Goal: Information Seeking & Learning: Learn about a topic

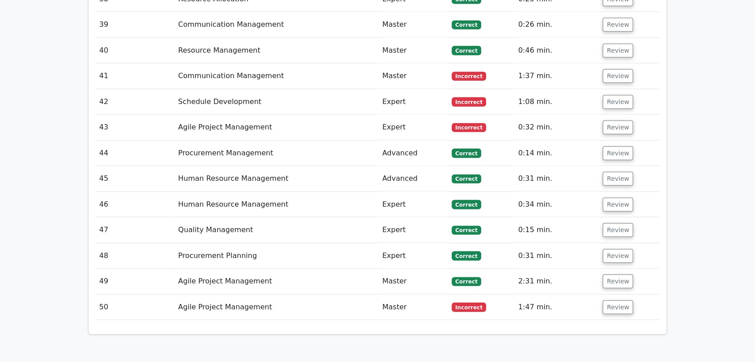
scroll to position [2491, 0]
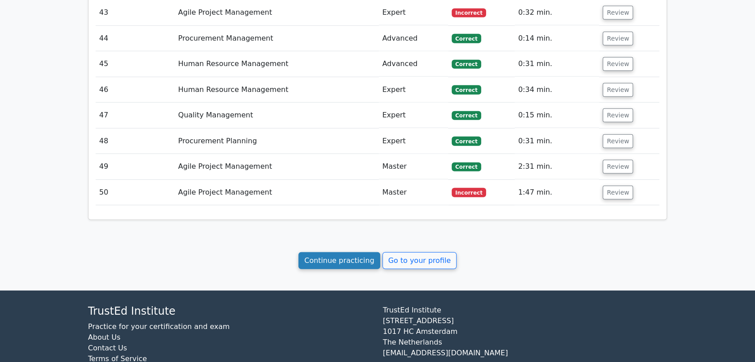
click at [321, 252] on link "Continue practicing" at bounding box center [340, 260] width 82 height 17
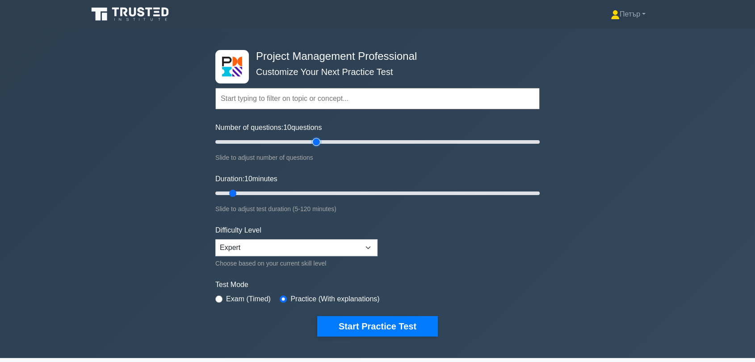
click at [315, 145] on input "Number of questions: 10 questions" at bounding box center [377, 142] width 324 height 11
type input "50"
click at [294, 142] on input "Number of questions: 50 questions" at bounding box center [377, 142] width 324 height 11
type input "120"
click at [535, 193] on input "Duration: 120 minutes" at bounding box center [377, 193] width 324 height 11
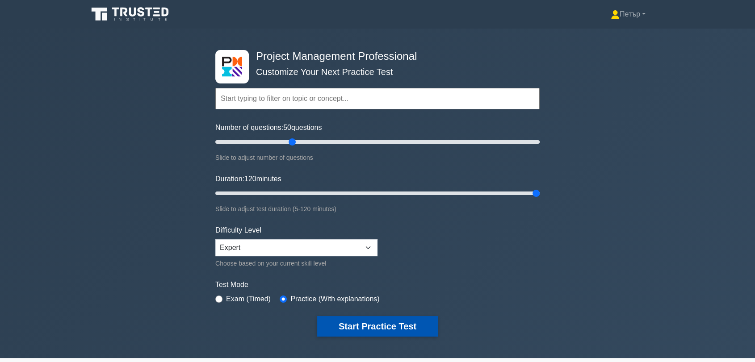
click at [394, 328] on button "Start Practice Test" at bounding box center [377, 326] width 121 height 21
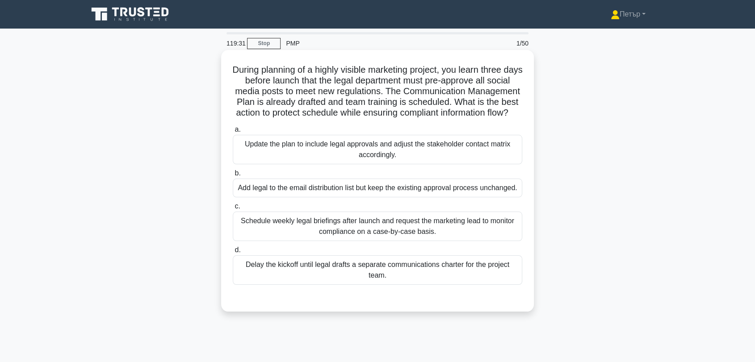
click at [509, 162] on div "Update the plan to include legal approvals and adjust the stakeholder contact m…" at bounding box center [378, 149] width 290 height 29
click at [233, 133] on input "a. Update the plan to include legal approvals and adjust the stakeholder contac…" at bounding box center [233, 130] width 0 height 6
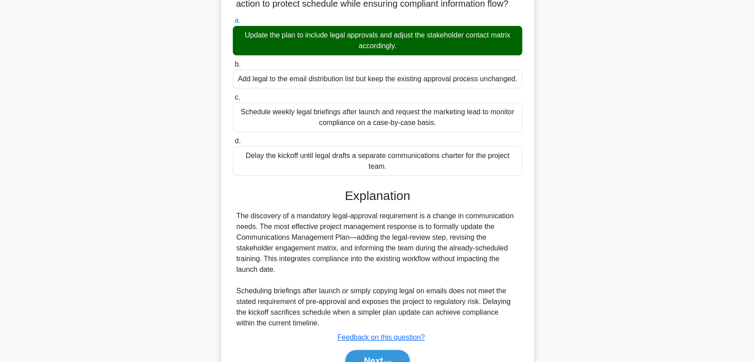
scroll to position [167, 0]
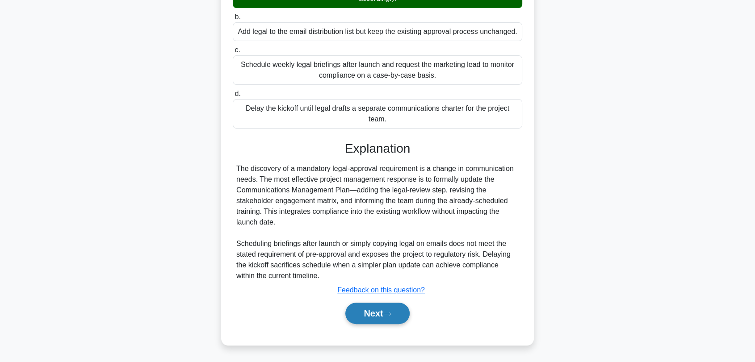
click at [391, 309] on button "Next" at bounding box center [377, 313] width 64 height 21
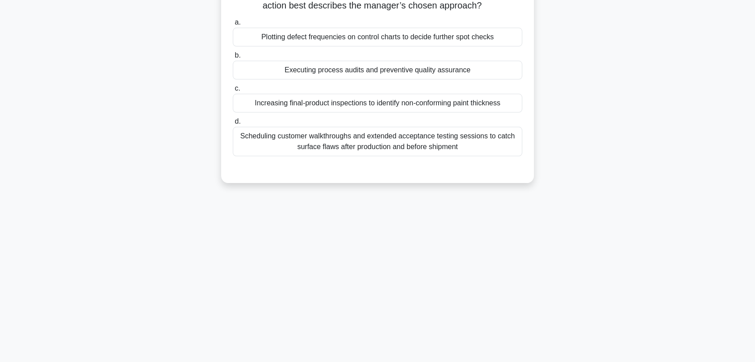
scroll to position [4, 0]
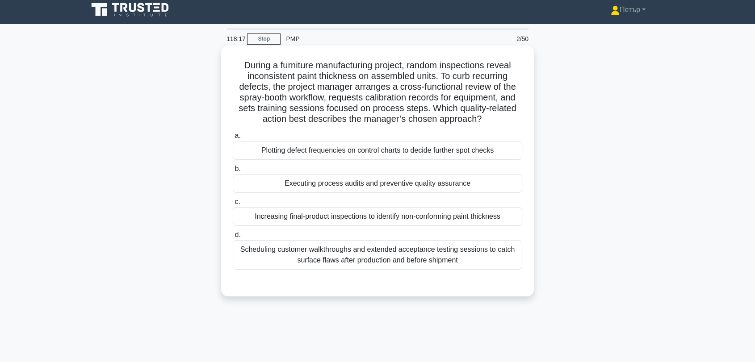
click at [486, 181] on div "Executing process audits and preventive quality assurance" at bounding box center [378, 183] width 290 height 19
click at [233, 172] on input "b. Executing process audits and preventive quality assurance" at bounding box center [233, 169] width 0 height 6
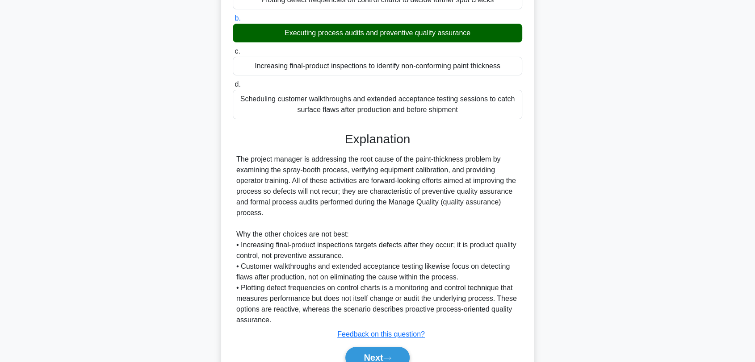
scroll to position [199, 0]
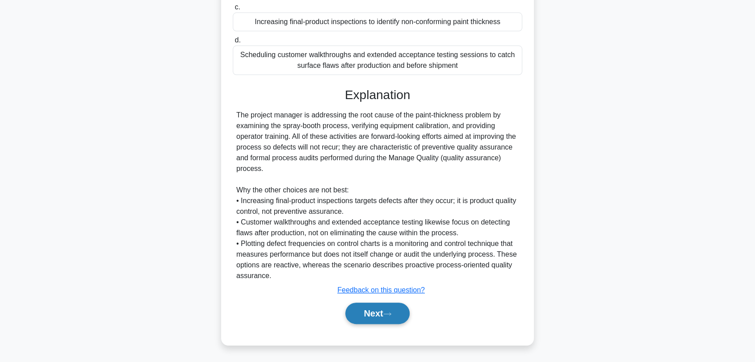
click at [386, 315] on button "Next" at bounding box center [377, 313] width 64 height 21
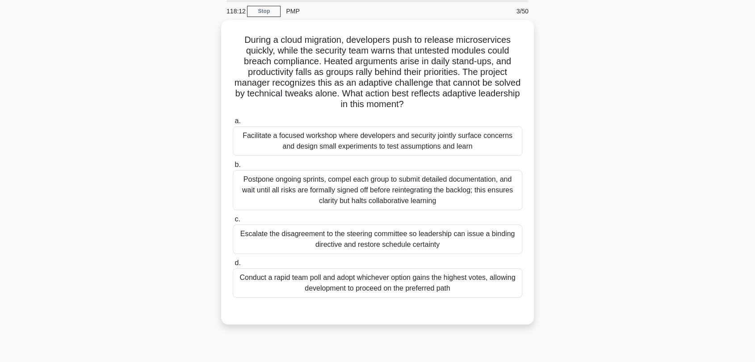
scroll to position [4, 0]
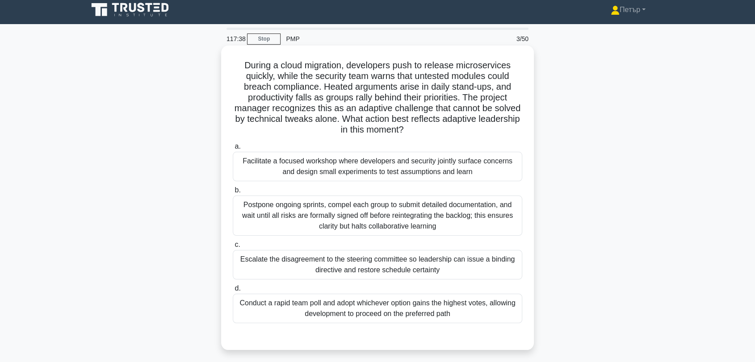
click at [450, 170] on div "Facilitate a focused workshop where developers and security jointly surface con…" at bounding box center [378, 166] width 290 height 29
click at [233, 150] on input "a. Facilitate a focused workshop where developers and security jointly surface …" at bounding box center [233, 147] width 0 height 6
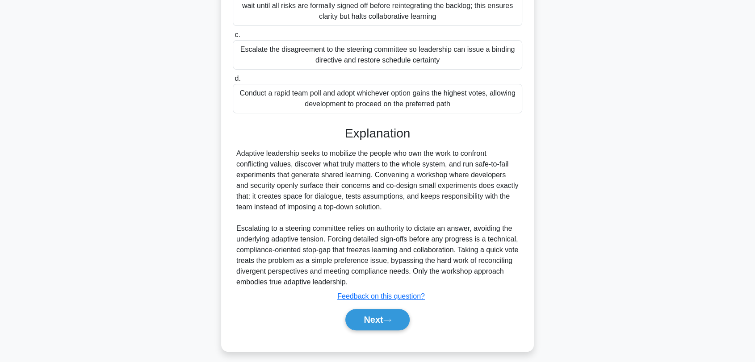
scroll to position [221, 0]
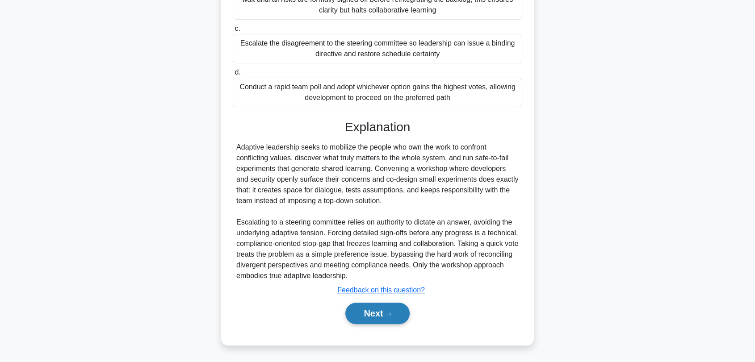
click at [386, 311] on button "Next" at bounding box center [377, 313] width 64 height 21
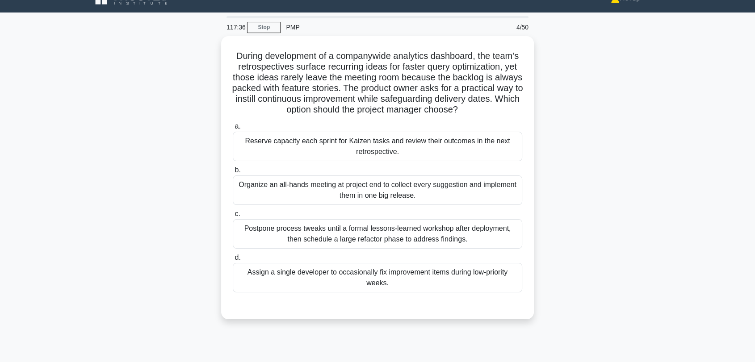
scroll to position [4, 0]
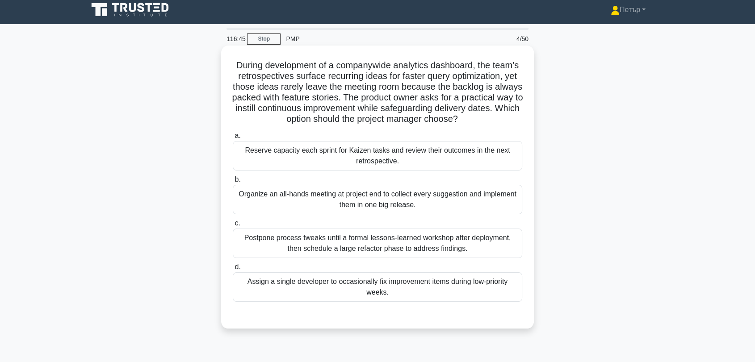
click at [508, 160] on div "Reserve capacity each sprint for Kaizen tasks and review their outcomes in the …" at bounding box center [378, 155] width 290 height 29
click at [233, 139] on input "a. Reserve capacity each sprint for Kaizen tasks and review their outcomes in t…" at bounding box center [233, 136] width 0 height 6
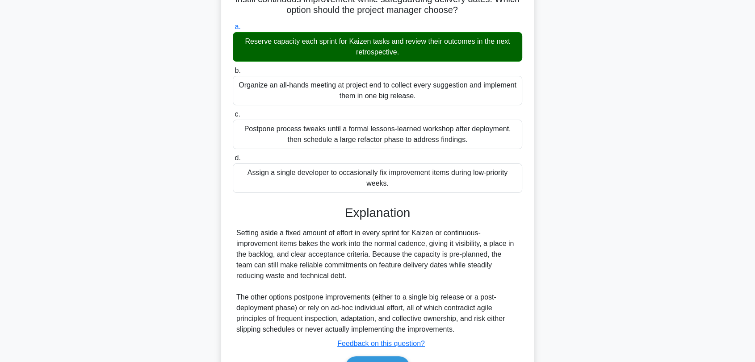
scroll to position [167, 0]
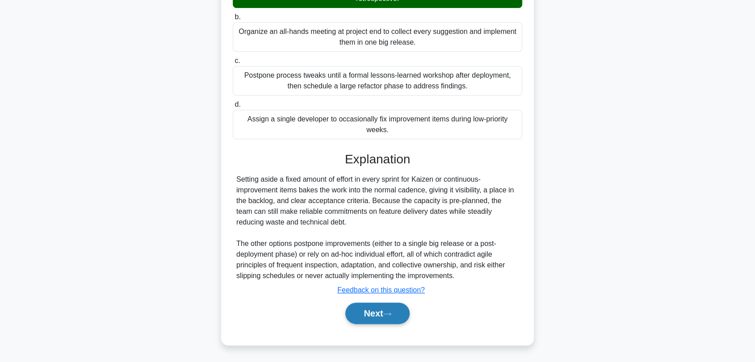
click at [369, 318] on button "Next" at bounding box center [377, 313] width 64 height 21
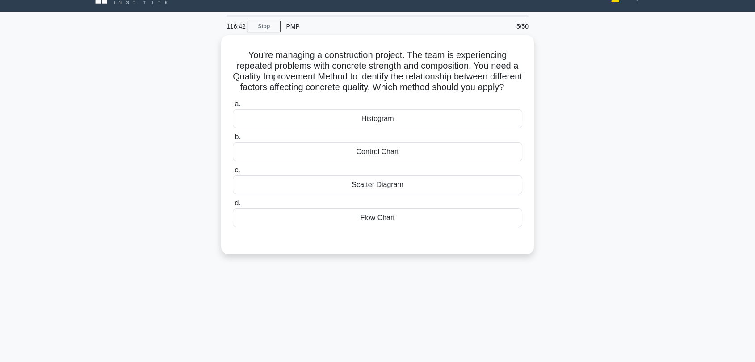
scroll to position [4, 0]
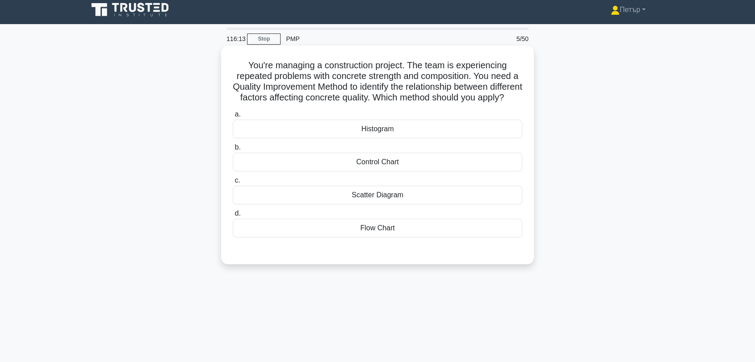
click at [471, 205] on div "Scatter Diagram" at bounding box center [378, 195] width 290 height 19
click at [233, 184] on input "c. Scatter Diagram" at bounding box center [233, 181] width 0 height 6
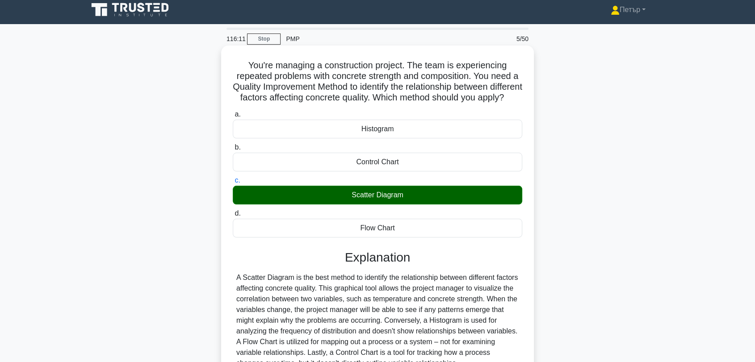
scroll to position [121, 0]
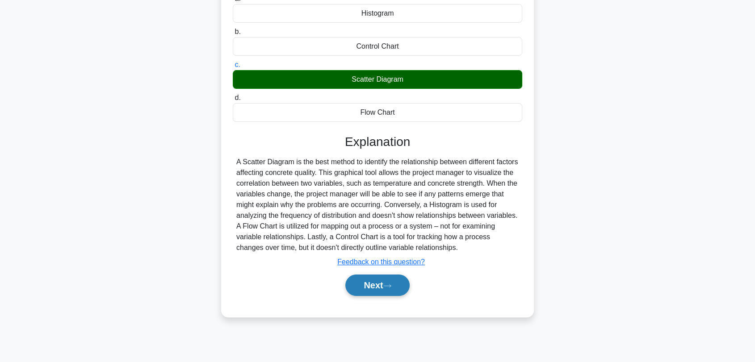
click at [367, 296] on button "Next" at bounding box center [377, 285] width 64 height 21
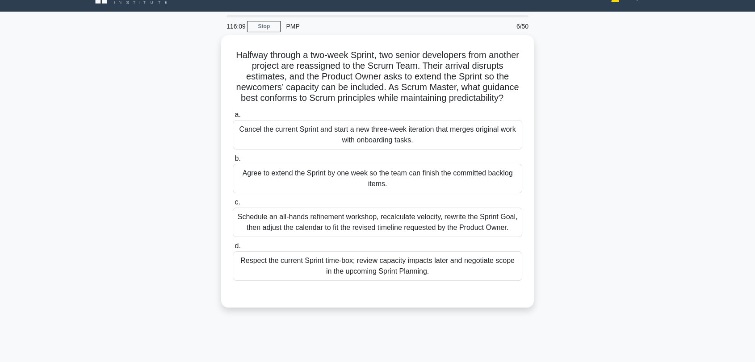
scroll to position [4, 0]
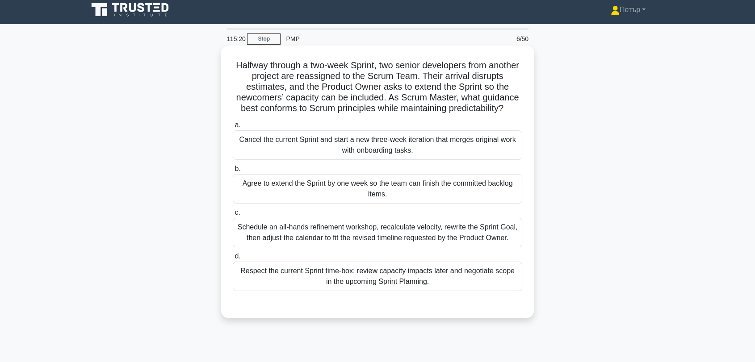
click at [437, 236] on div "Schedule an all-hands refinement workshop, recalculate velocity, rewrite the Sp…" at bounding box center [378, 232] width 290 height 29
click at [233, 216] on input "c. Schedule an all-hands refinement workshop, recalculate velocity, rewrite the…" at bounding box center [233, 213] width 0 height 6
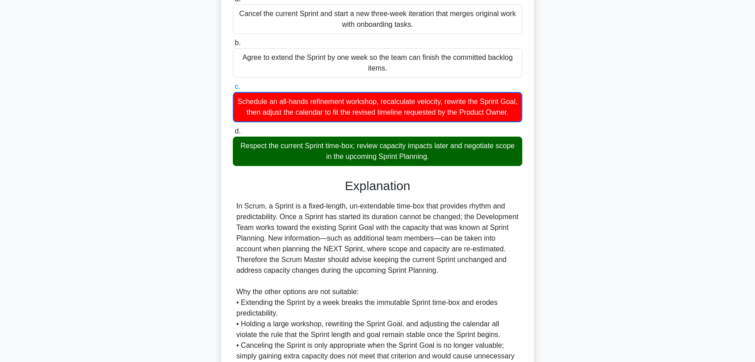
scroll to position [232, 0]
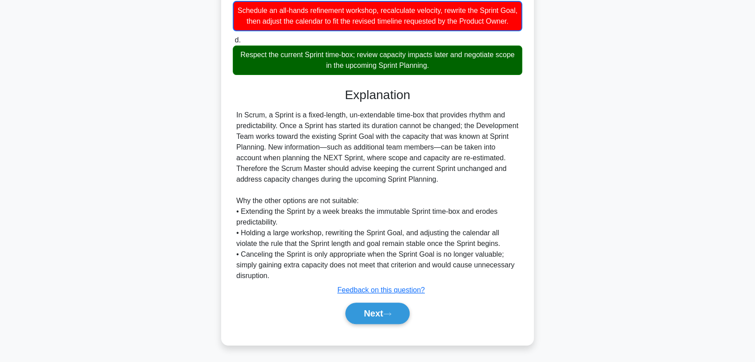
click at [384, 299] on div "Next" at bounding box center [378, 313] width 290 height 29
click at [390, 307] on button "Next" at bounding box center [377, 313] width 64 height 21
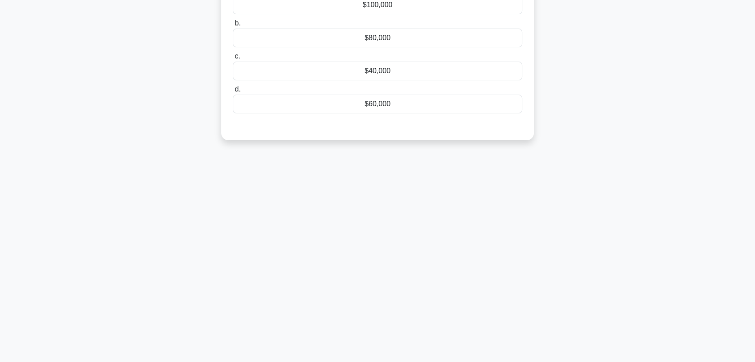
scroll to position [0, 0]
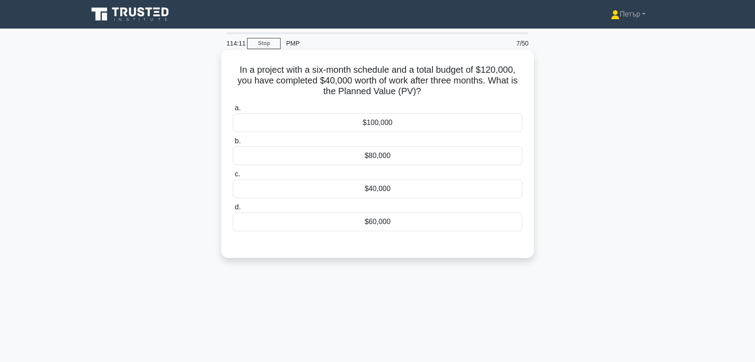
click at [492, 227] on div "$60,000" at bounding box center [378, 222] width 290 height 19
click at [233, 210] on input "d. $60,000" at bounding box center [233, 208] width 0 height 6
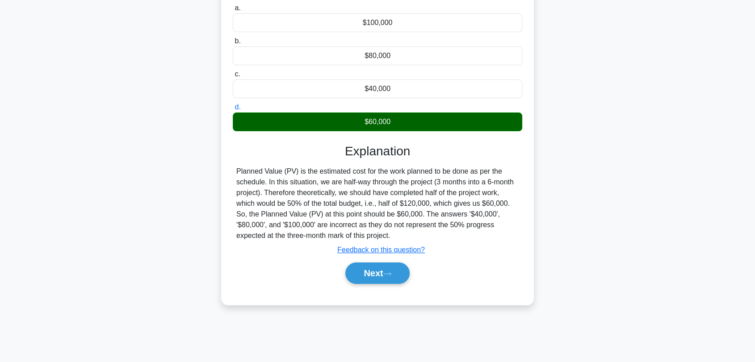
scroll to position [121, 0]
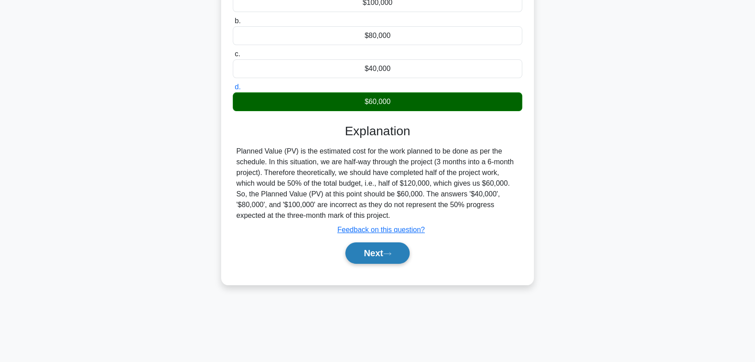
click at [395, 247] on button "Next" at bounding box center [377, 253] width 64 height 21
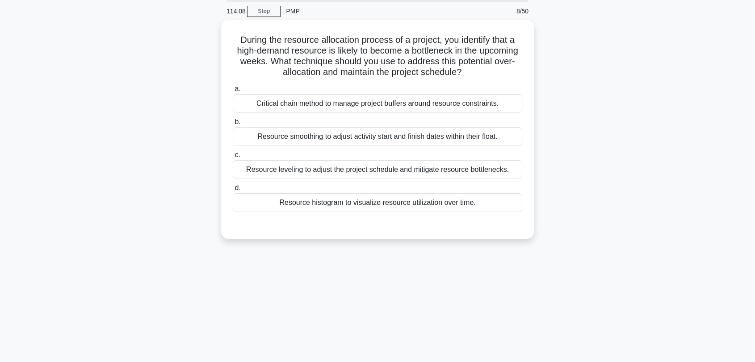
scroll to position [4, 0]
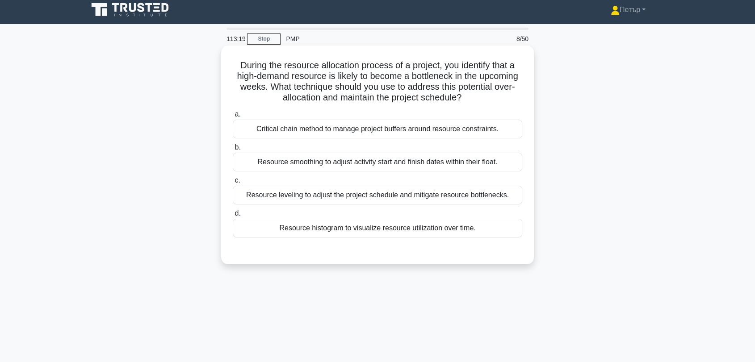
click at [285, 157] on div "Resource smoothing to adjust activity start and finish dates within their float." at bounding box center [378, 162] width 290 height 19
click at [233, 151] on input "b. Resource smoothing to adjust activity start and finish dates within their fl…" at bounding box center [233, 148] width 0 height 6
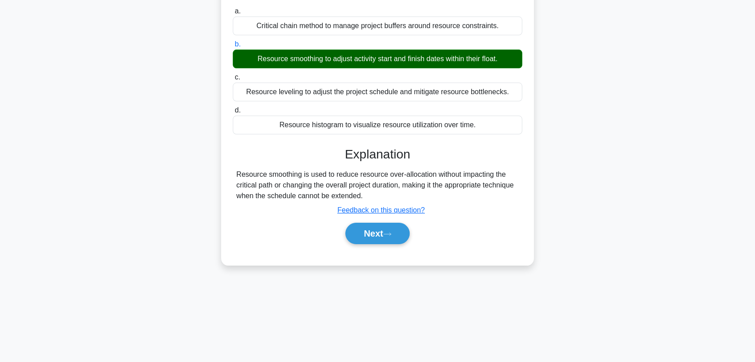
scroll to position [121, 0]
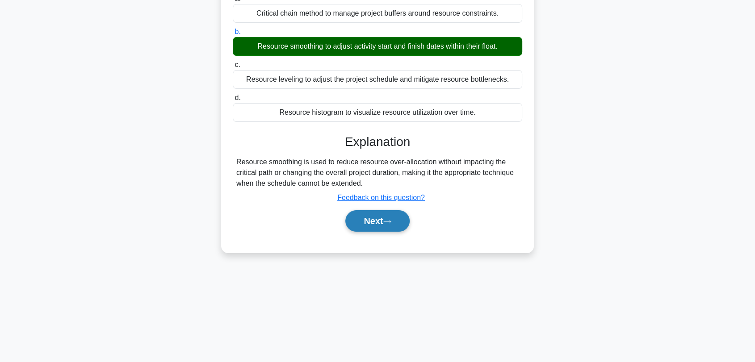
click at [379, 213] on button "Next" at bounding box center [377, 220] width 64 height 21
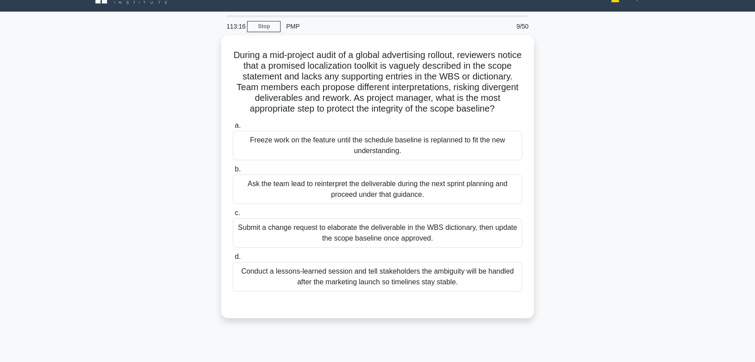
scroll to position [4, 0]
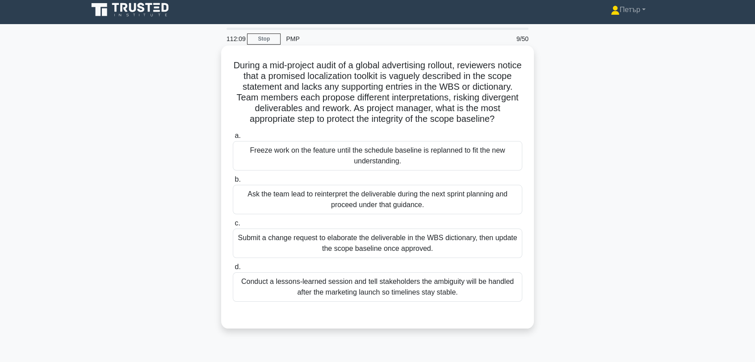
click at [479, 258] on div "Submit a change request to elaborate the deliverable in the WBS dictionary, the…" at bounding box center [378, 243] width 290 height 29
click at [233, 227] on input "c. Submit a change request to elaborate the deliverable in the WBS dictionary, …" at bounding box center [233, 224] width 0 height 6
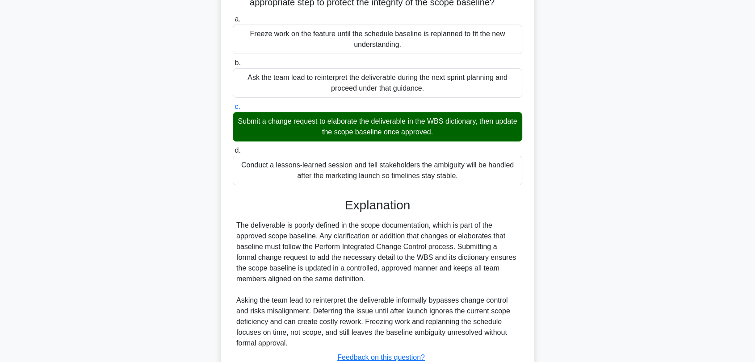
scroll to position [199, 0]
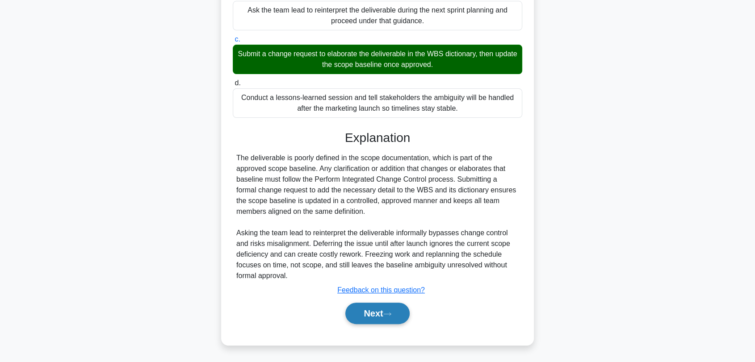
click at [397, 322] on button "Next" at bounding box center [377, 313] width 64 height 21
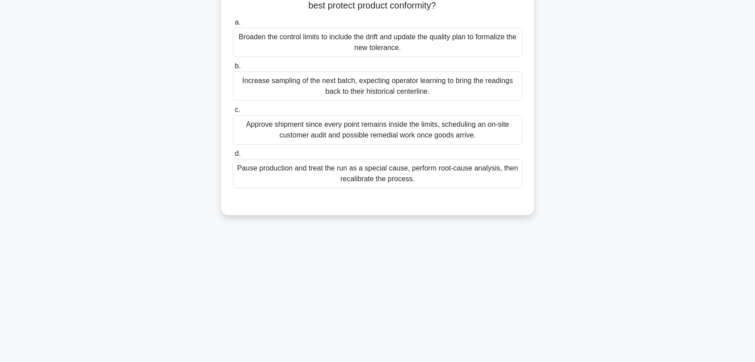
scroll to position [4, 0]
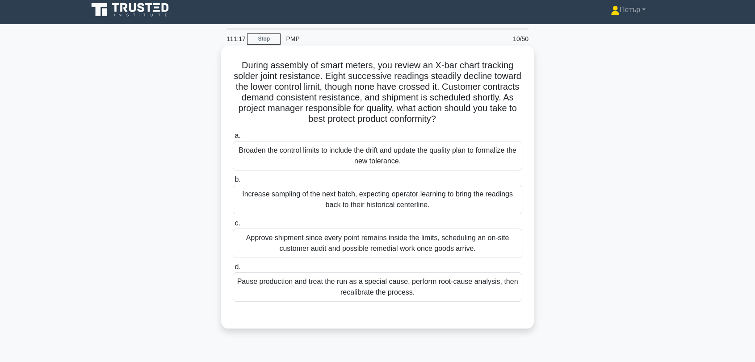
click at [488, 287] on div "Pause production and treat the run as a special cause, perform root-cause analy…" at bounding box center [378, 287] width 290 height 29
click at [233, 270] on input "d. Pause production and treat the run as a special cause, perform root-cause an…" at bounding box center [233, 268] width 0 height 6
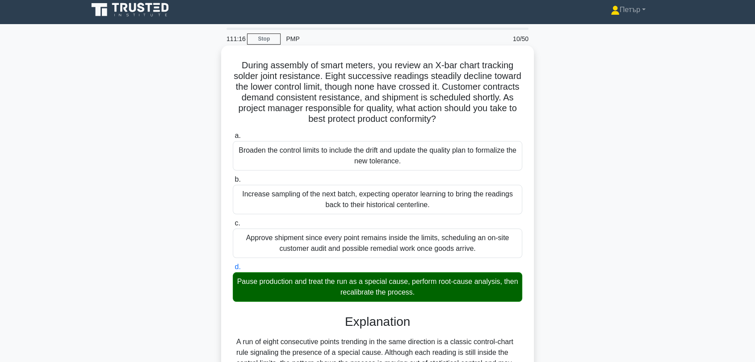
scroll to position [221, 0]
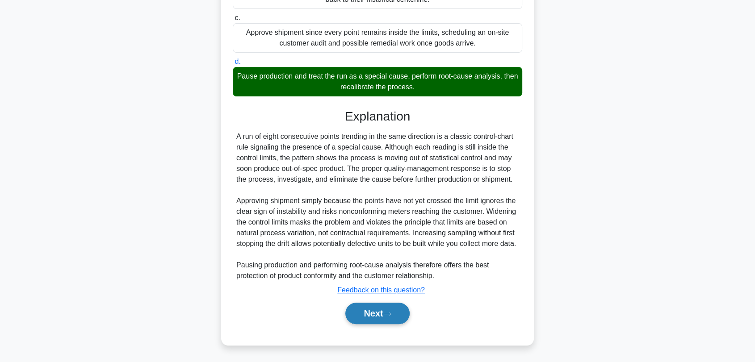
click at [392, 307] on button "Next" at bounding box center [377, 313] width 64 height 21
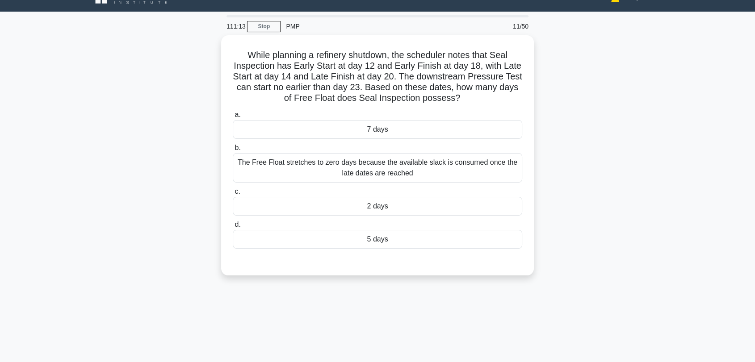
scroll to position [4, 0]
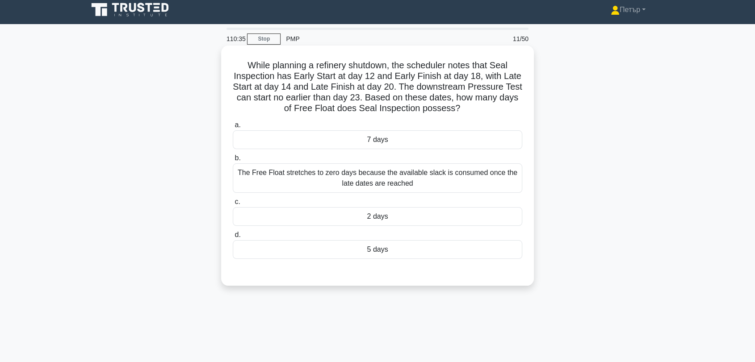
click at [440, 251] on div "5 days" at bounding box center [378, 249] width 290 height 19
click at [233, 238] on input "d. 5 days" at bounding box center [233, 235] width 0 height 6
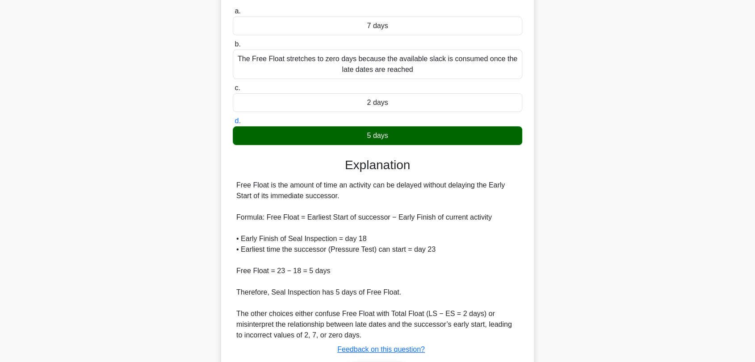
scroll to position [178, 0]
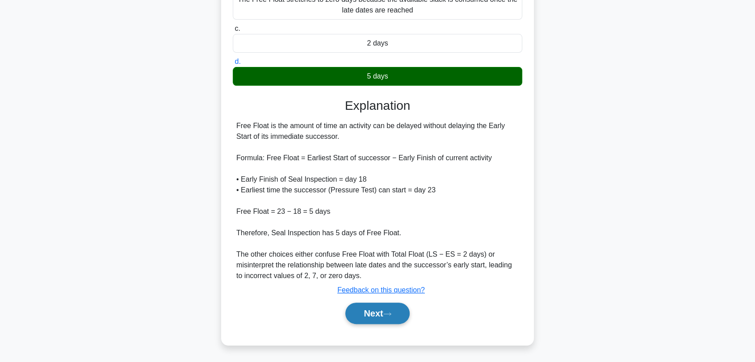
click at [391, 312] on icon at bounding box center [387, 314] width 8 height 5
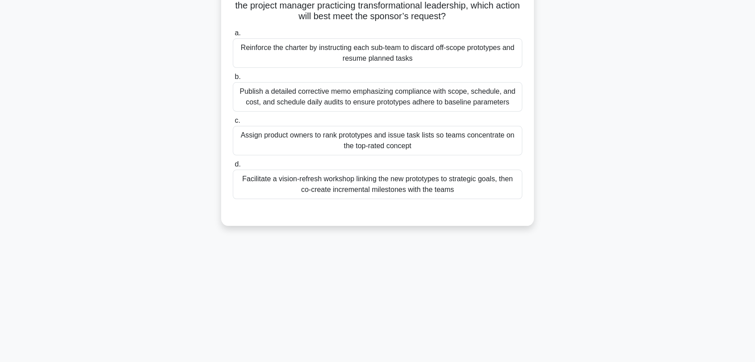
scroll to position [4, 0]
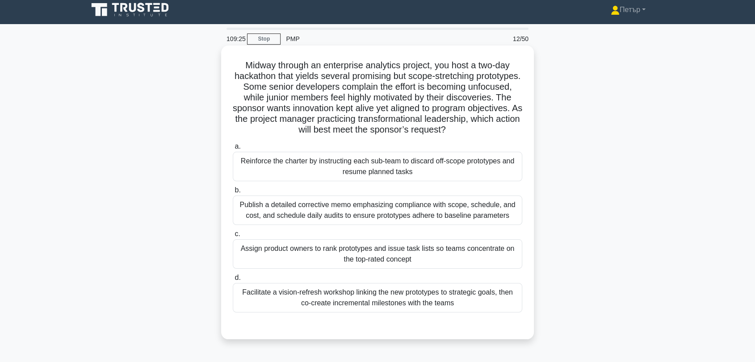
click at [488, 300] on div "Facilitate a vision-refresh workshop linking the new prototypes to strategic go…" at bounding box center [378, 297] width 290 height 29
click at [233, 281] on input "d. Facilitate a vision-refresh workshop linking the new prototypes to strategic…" at bounding box center [233, 278] width 0 height 6
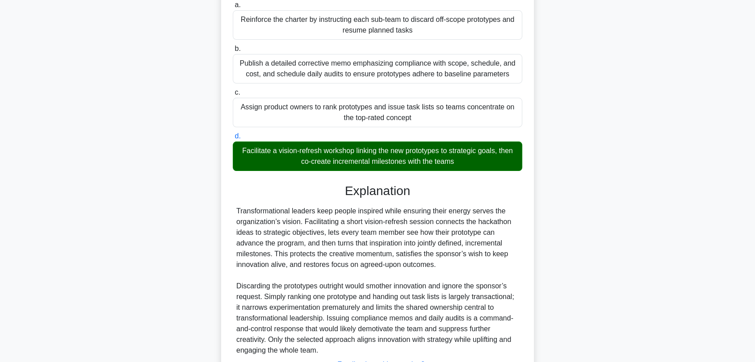
scroll to position [221, 0]
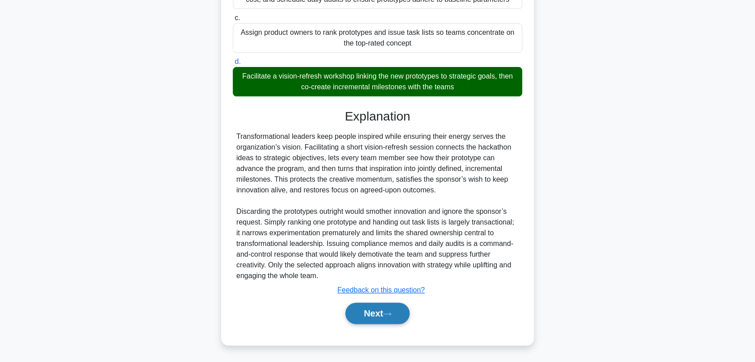
click at [400, 319] on button "Next" at bounding box center [377, 313] width 64 height 21
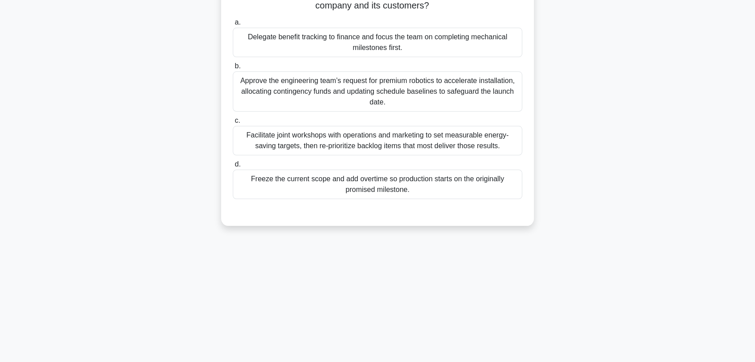
scroll to position [4, 0]
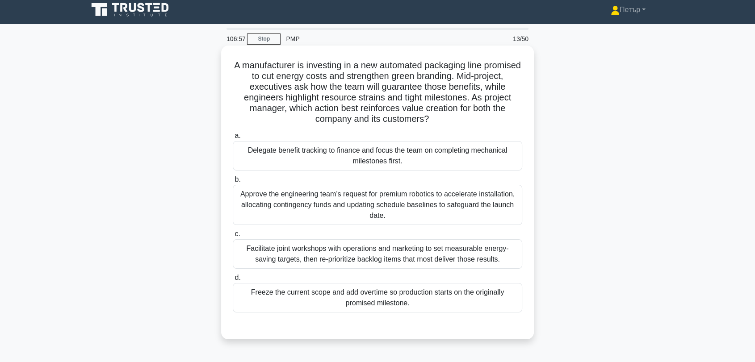
click at [415, 253] on div "Facilitate joint workshops with operations and marketing to set measurable ener…" at bounding box center [378, 254] width 290 height 29
click at [233, 237] on input "c. Facilitate joint workshops with operations and marketing to set measurable e…" at bounding box center [233, 234] width 0 height 6
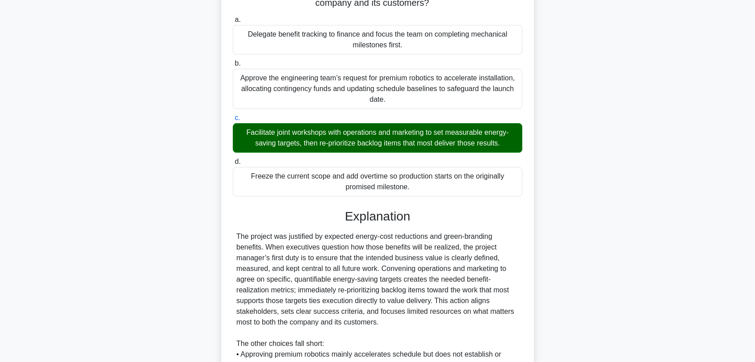
scroll to position [274, 0]
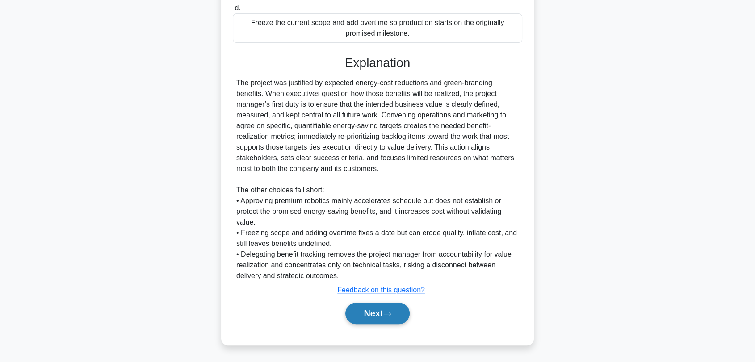
click at [391, 312] on icon at bounding box center [387, 314] width 8 height 5
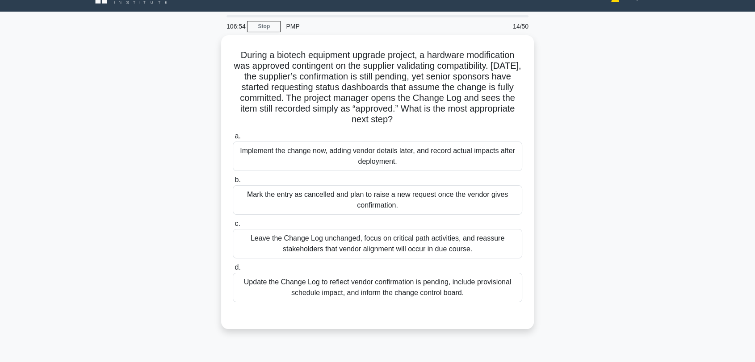
scroll to position [4, 0]
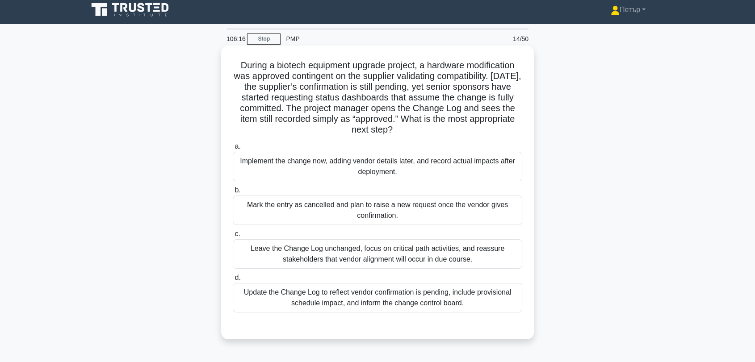
click at [456, 300] on div "Update the Change Log to reflect vendor confirmation is pending, include provis…" at bounding box center [378, 297] width 290 height 29
click at [233, 281] on input "d. Update the Change Log to reflect vendor confirmation is pending, include pro…" at bounding box center [233, 278] width 0 height 6
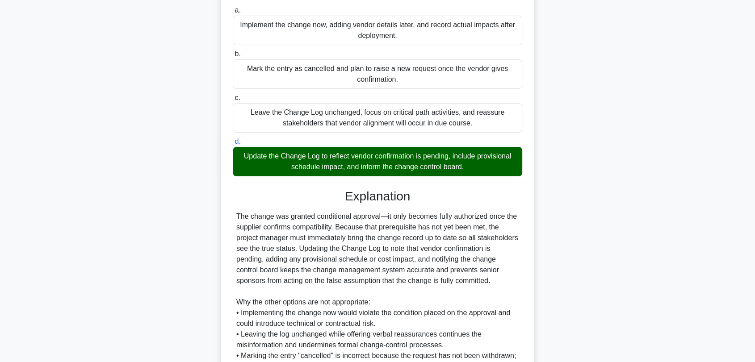
scroll to position [231, 0]
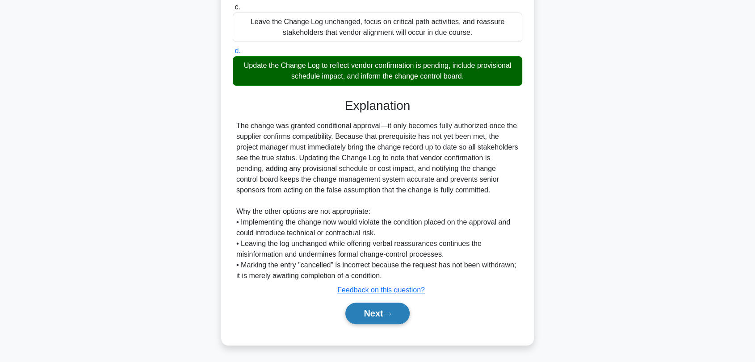
click at [388, 307] on button "Next" at bounding box center [377, 313] width 64 height 21
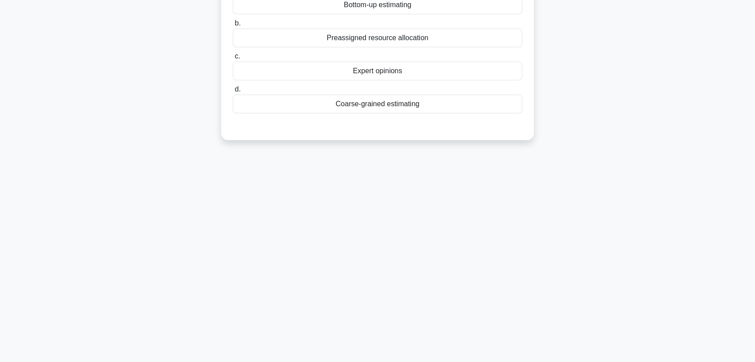
scroll to position [4, 0]
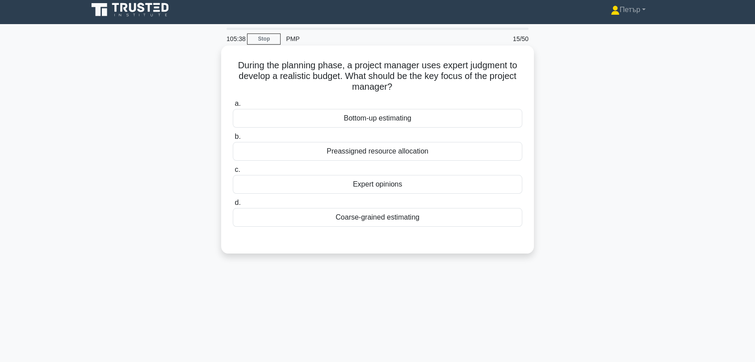
click at [497, 189] on div "Expert opinions" at bounding box center [378, 184] width 290 height 19
click at [233, 173] on input "c. Expert opinions" at bounding box center [233, 170] width 0 height 6
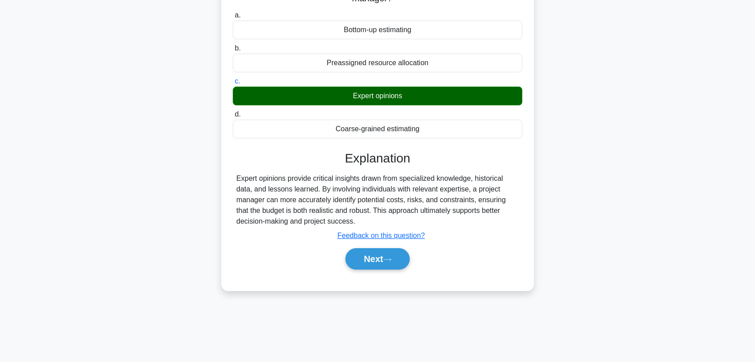
scroll to position [121, 0]
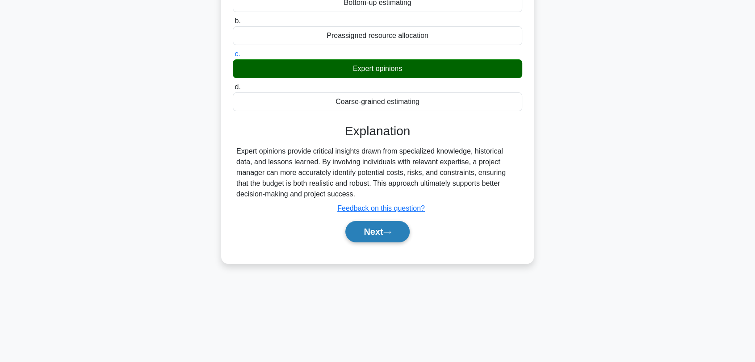
click at [388, 222] on button "Next" at bounding box center [377, 231] width 64 height 21
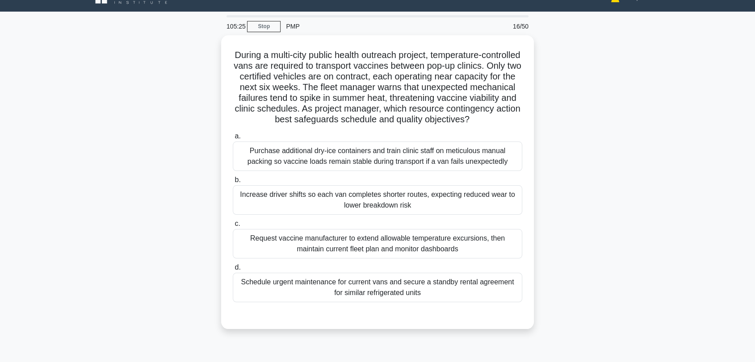
scroll to position [4, 0]
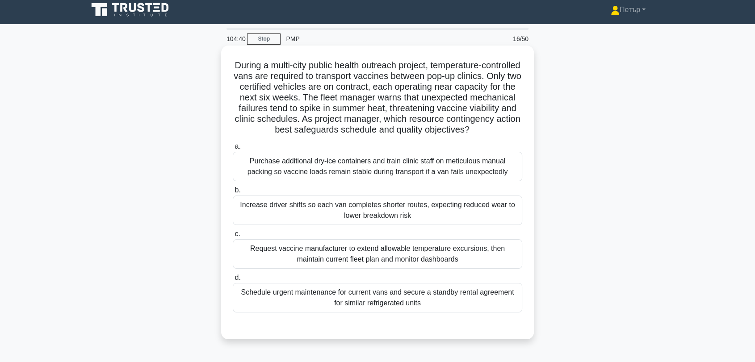
click at [472, 310] on div "Schedule urgent maintenance for current vans and secure a standby rental agreem…" at bounding box center [378, 297] width 290 height 29
click at [233, 281] on input "d. Schedule urgent maintenance for current vans and secure a standby rental agr…" at bounding box center [233, 278] width 0 height 6
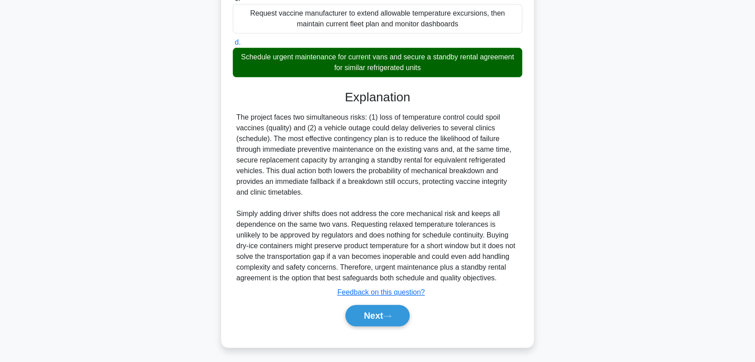
scroll to position [253, 0]
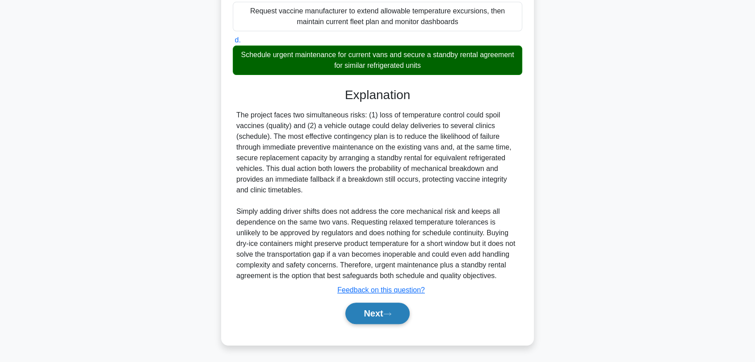
click at [381, 305] on button "Next" at bounding box center [377, 313] width 64 height 21
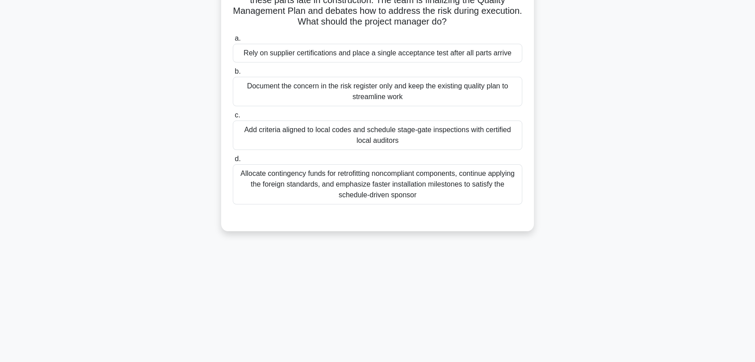
scroll to position [116, 0]
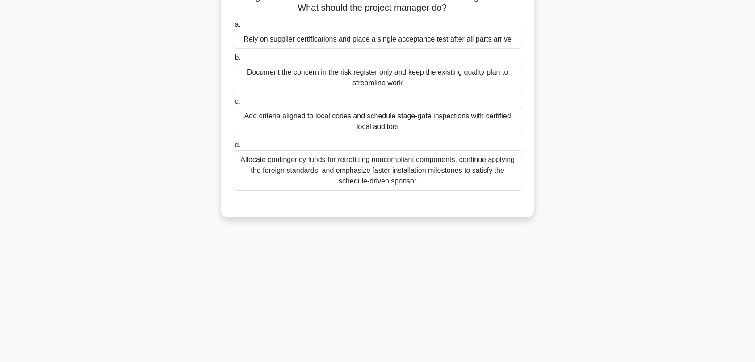
click at [422, 121] on div "Add criteria aligned to local codes and schedule stage-gate inspections with ce…" at bounding box center [378, 121] width 290 height 29
click at [233, 105] on input "c. Add criteria aligned to local codes and schedule stage-gate inspections with…" at bounding box center [233, 102] width 0 height 6
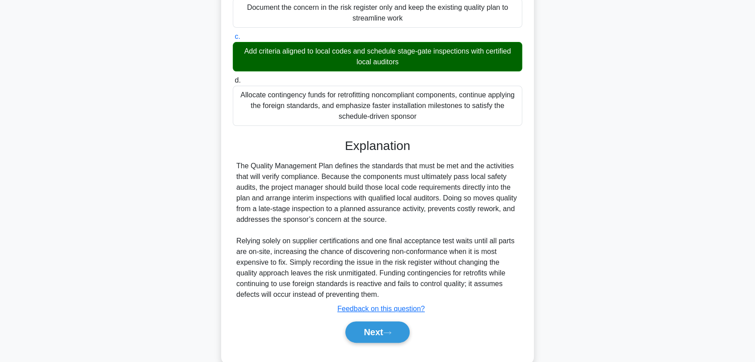
scroll to position [199, 0]
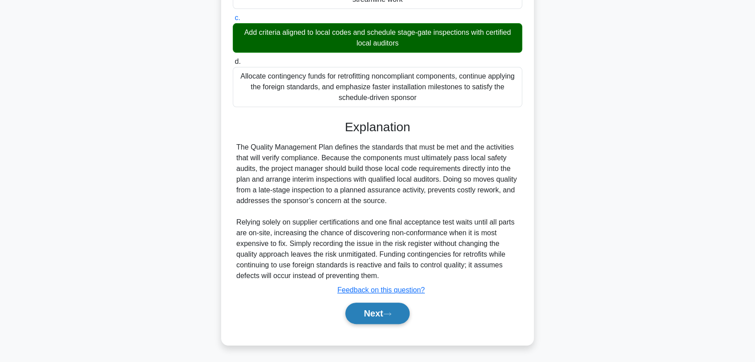
click at [368, 311] on button "Next" at bounding box center [377, 313] width 64 height 21
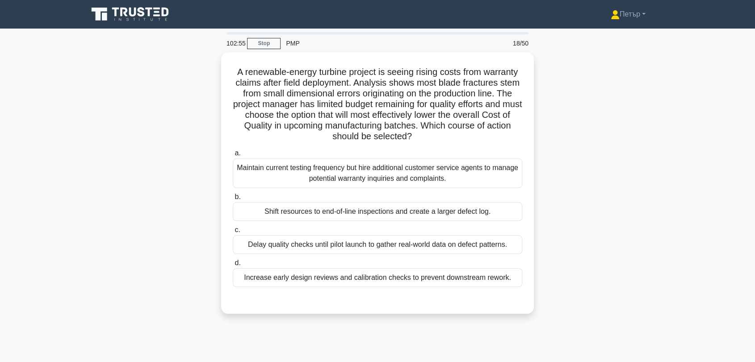
scroll to position [0, 0]
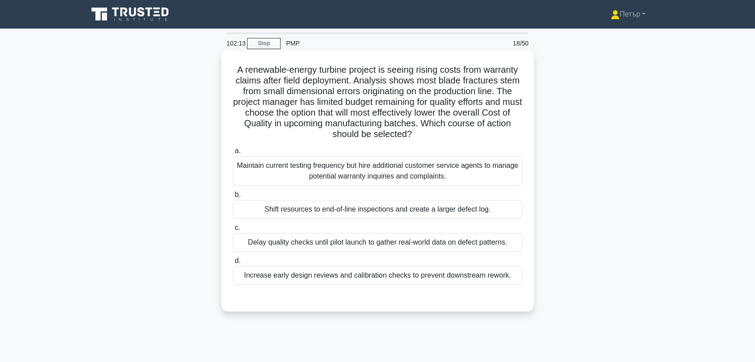
click at [471, 278] on div "Increase early design reviews and calibration checks to prevent downstream rewo…" at bounding box center [378, 275] width 290 height 19
click at [233, 264] on input "d. Increase early design reviews and calibration checks to prevent downstream r…" at bounding box center [233, 261] width 0 height 6
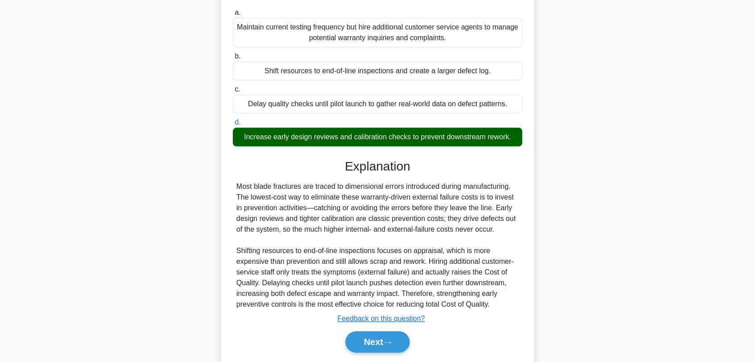
scroll to position [167, 0]
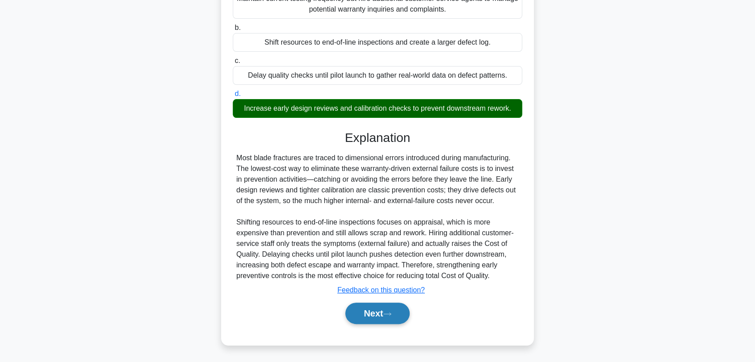
click at [370, 309] on button "Next" at bounding box center [377, 313] width 64 height 21
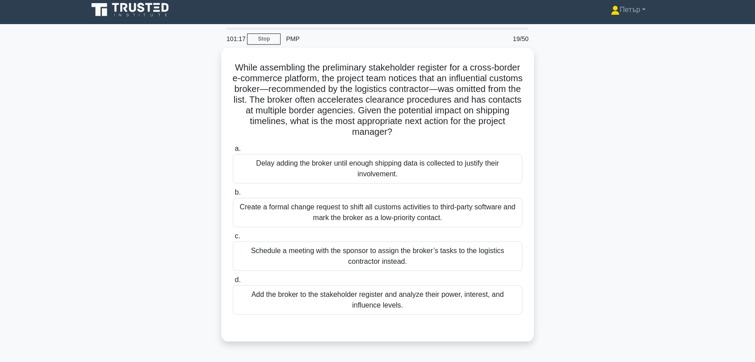
scroll to position [121, 0]
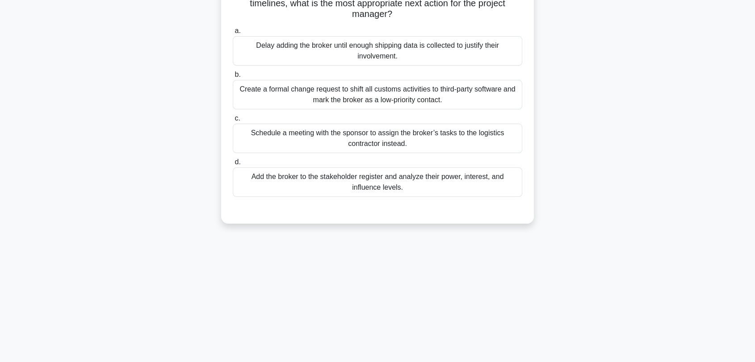
click at [472, 187] on div "Add the broker to the stakeholder register and analyze their power, interest, a…" at bounding box center [378, 182] width 290 height 29
click at [233, 165] on input "d. Add the broker to the stakeholder register and analyze their power, interest…" at bounding box center [233, 163] width 0 height 6
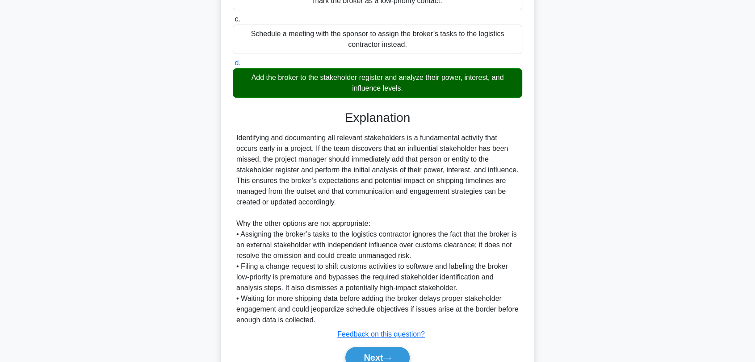
scroll to position [264, 0]
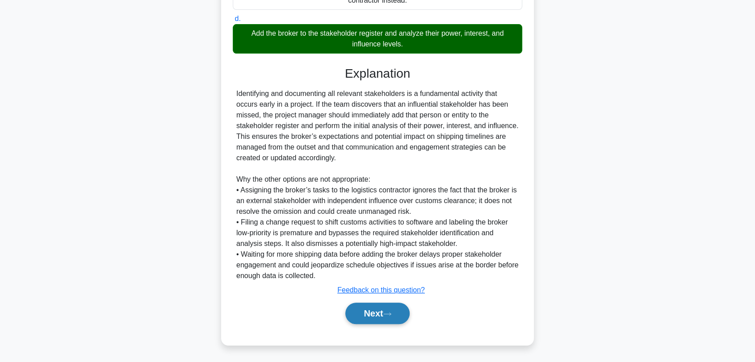
click at [371, 313] on button "Next" at bounding box center [377, 313] width 64 height 21
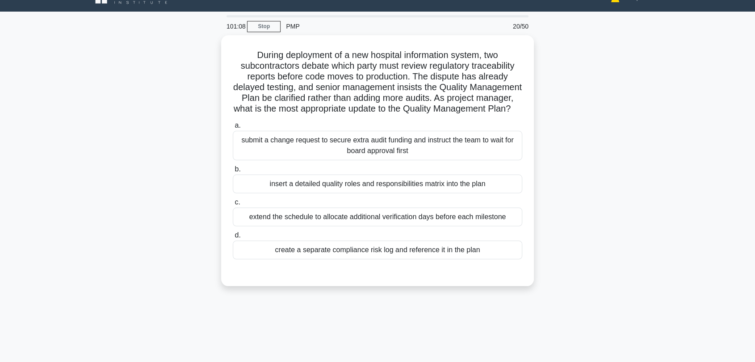
scroll to position [4, 0]
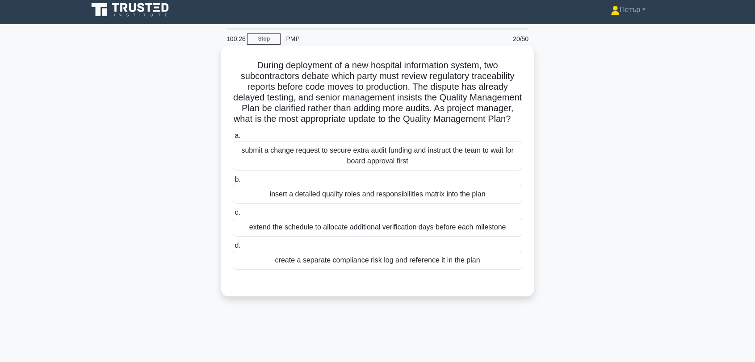
click at [514, 204] on div "insert a detailed quality roles and responsibilities matrix into the plan" at bounding box center [378, 194] width 290 height 19
click at [233, 183] on input "b. insert a detailed quality roles and responsibilities matrix into the plan" at bounding box center [233, 180] width 0 height 6
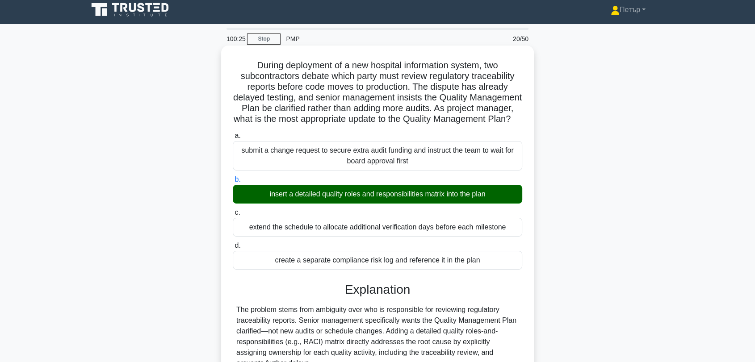
scroll to position [156, 0]
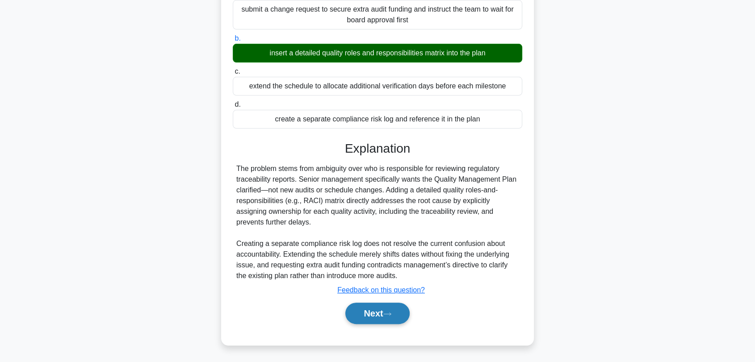
click at [366, 311] on button "Next" at bounding box center [377, 313] width 64 height 21
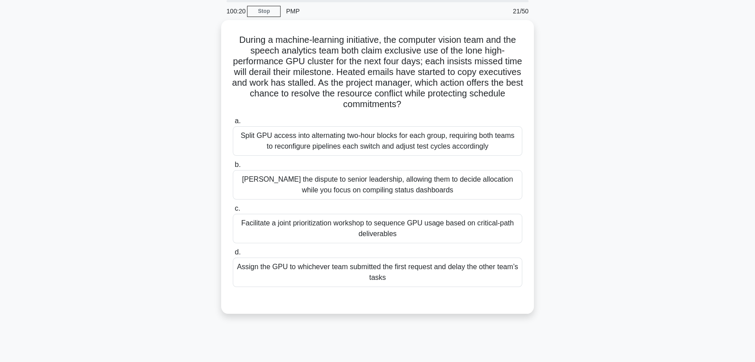
scroll to position [4, 0]
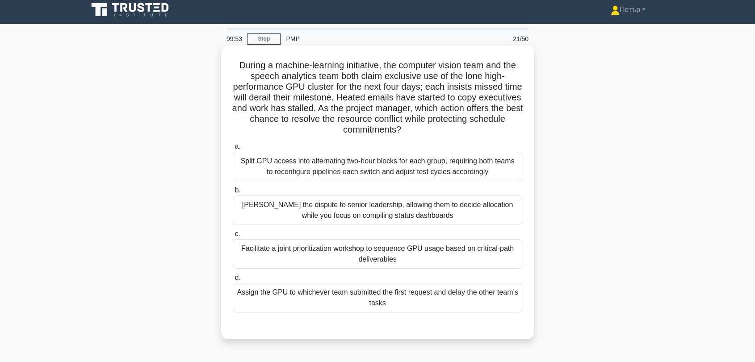
click at [493, 250] on div "Facilitate a joint prioritization workshop to sequence GPU usage based on criti…" at bounding box center [378, 254] width 290 height 29
click at [233, 237] on input "c. Facilitate a joint prioritization workshop to sequence GPU usage based on cr…" at bounding box center [233, 234] width 0 height 6
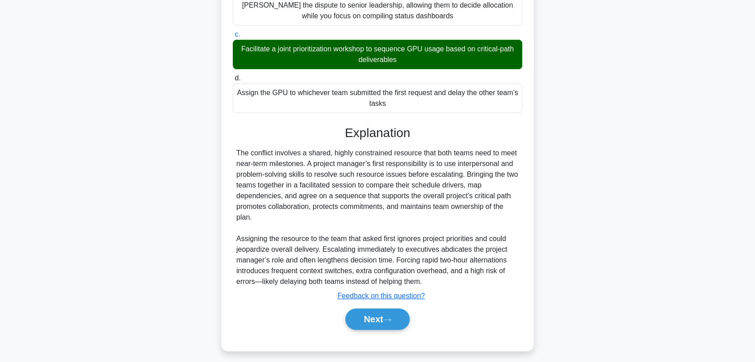
scroll to position [210, 0]
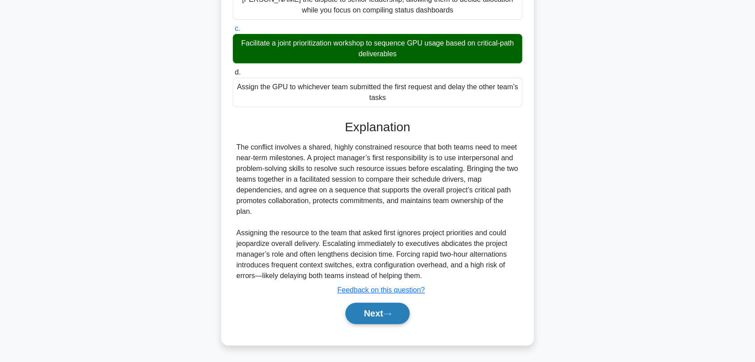
click at [403, 314] on button "Next" at bounding box center [377, 313] width 64 height 21
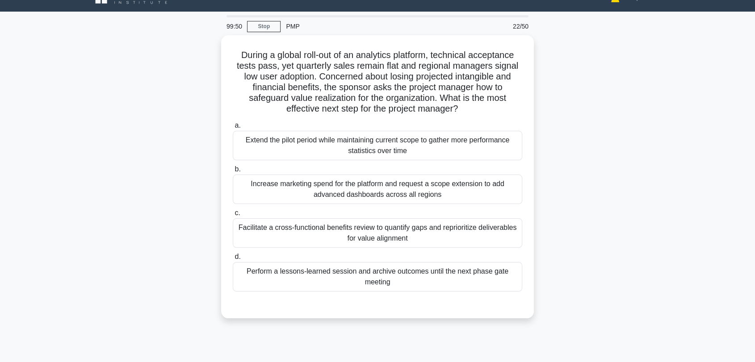
scroll to position [4, 0]
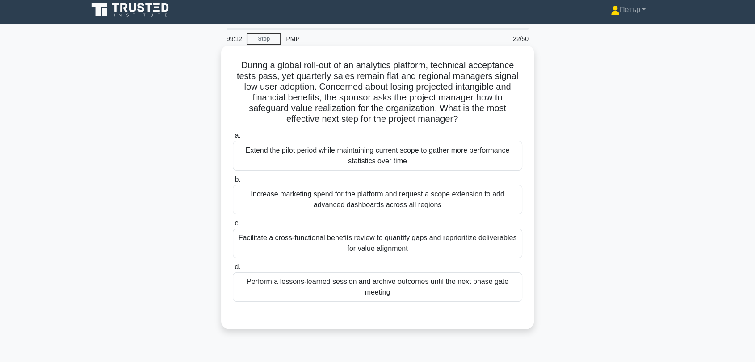
click at [468, 236] on div "Facilitate a cross-functional benefits review to quantify gaps and reprioritize…" at bounding box center [378, 243] width 290 height 29
click at [233, 227] on input "c. Facilitate a cross-functional benefits review to quantify gaps and repriorit…" at bounding box center [233, 224] width 0 height 6
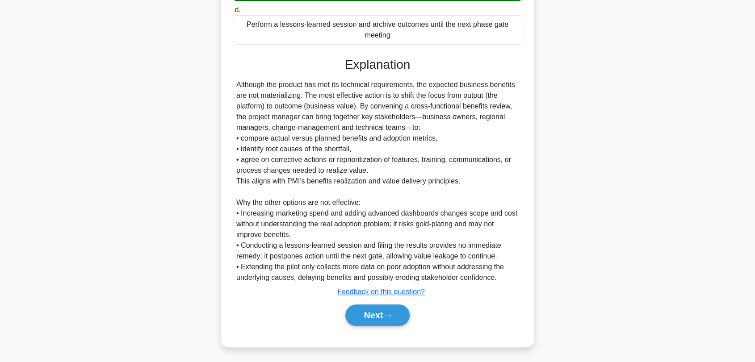
scroll to position [264, 0]
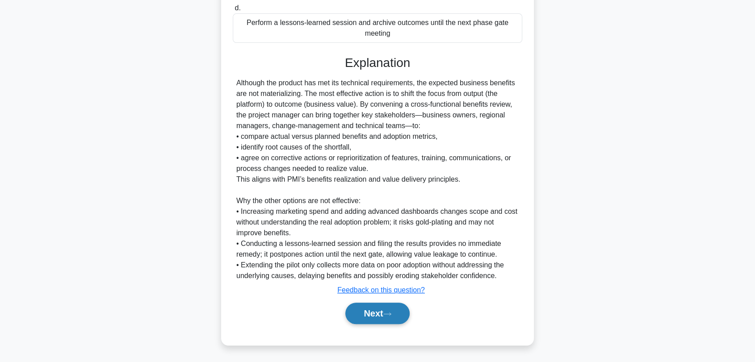
click at [376, 317] on button "Next" at bounding box center [377, 313] width 64 height 21
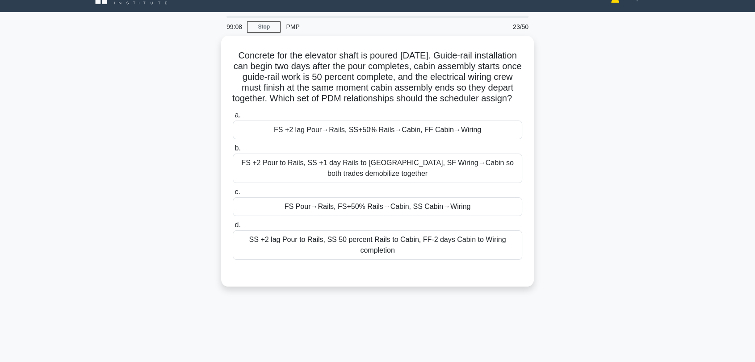
scroll to position [4, 0]
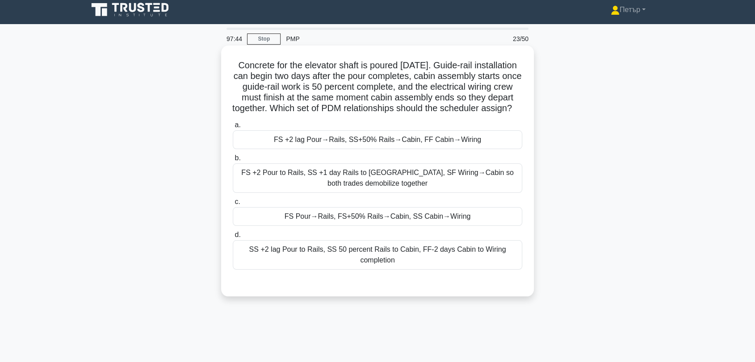
click at [408, 265] on div "SS +2 lag Pour to Rails, SS 50 percent Rails to Cabin, FF-2 days Cabin to Wirin…" at bounding box center [378, 254] width 290 height 29
click at [233, 238] on input "d. SS +2 lag Pour to Rails, SS 50 percent Rails to Cabin, FF-2 days Cabin to Wi…" at bounding box center [233, 235] width 0 height 6
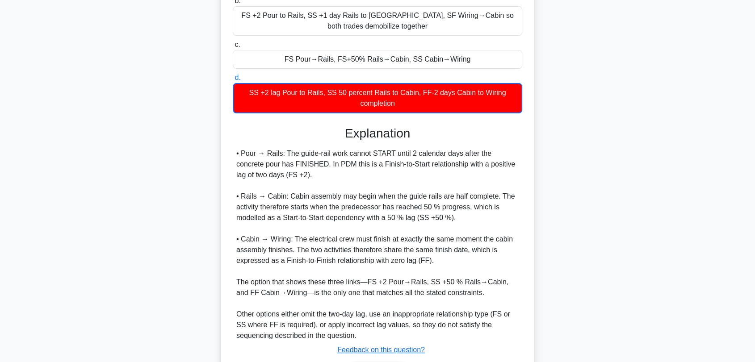
scroll to position [232, 0]
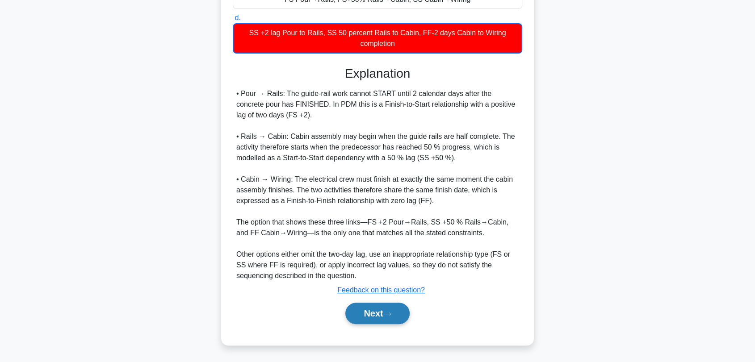
click at [370, 310] on button "Next" at bounding box center [377, 313] width 64 height 21
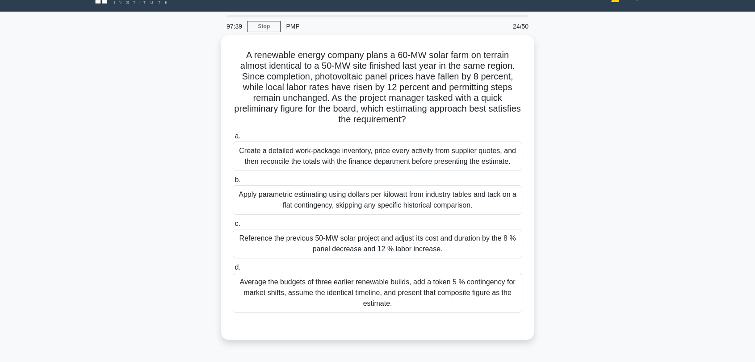
scroll to position [4, 0]
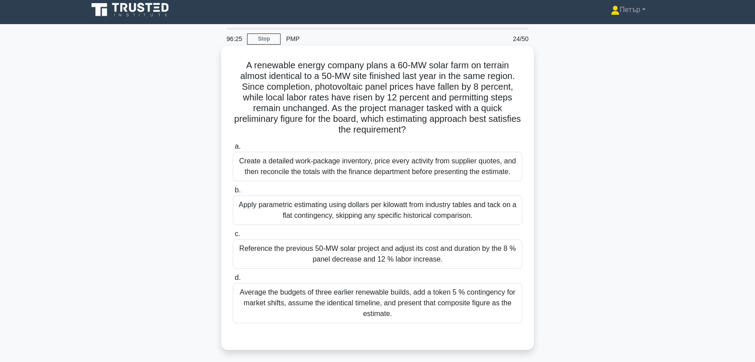
click at [465, 257] on div "Reference the previous 50-MW solar project and adjust its cost and duration by …" at bounding box center [378, 254] width 290 height 29
click at [233, 237] on input "c. Reference the previous 50-MW solar project and adjust its cost and duration …" at bounding box center [233, 234] width 0 height 6
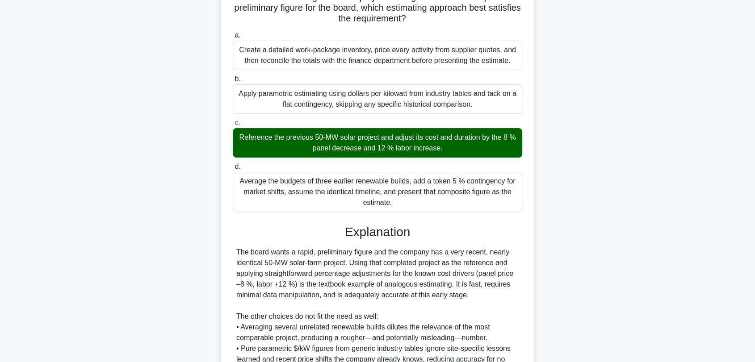
scroll to position [231, 0]
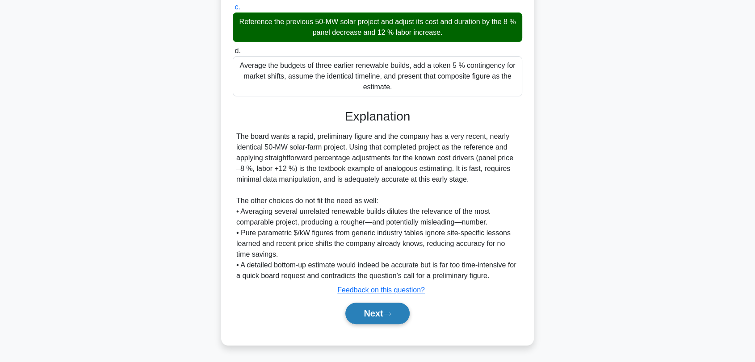
click at [382, 316] on button "Next" at bounding box center [377, 313] width 64 height 21
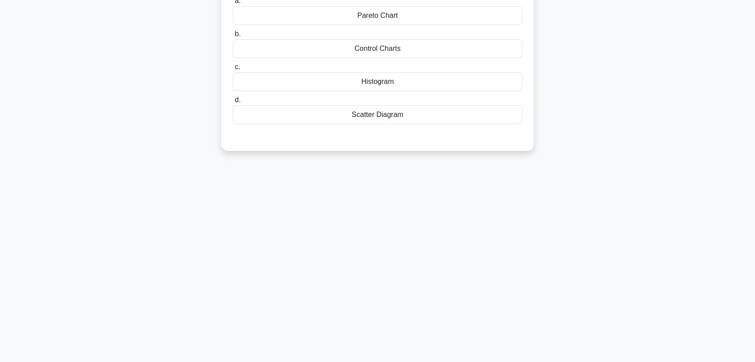
scroll to position [4, 0]
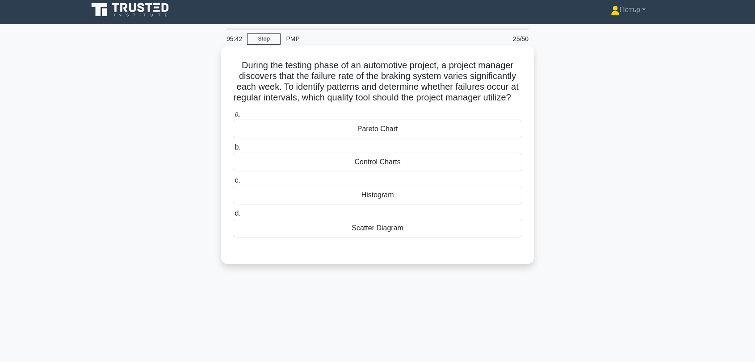
click at [488, 238] on div "Scatter Diagram" at bounding box center [378, 228] width 290 height 19
click at [233, 217] on input "d. Scatter Diagram" at bounding box center [233, 214] width 0 height 6
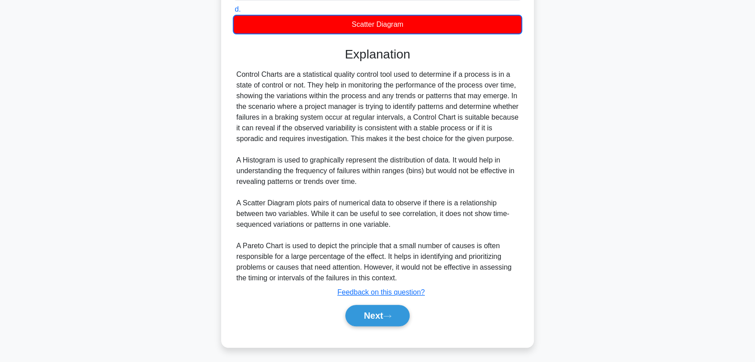
scroll to position [232, 0]
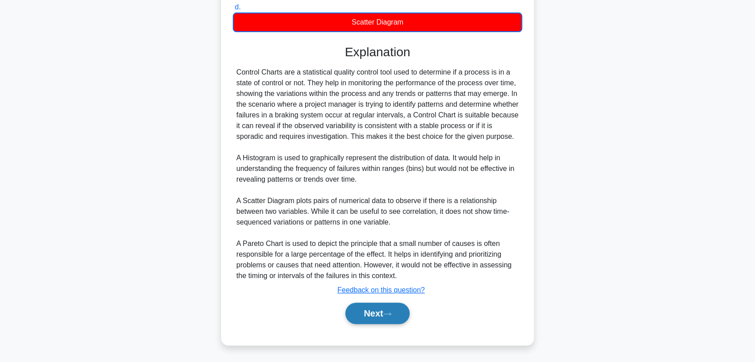
click at [399, 314] on button "Next" at bounding box center [377, 313] width 64 height 21
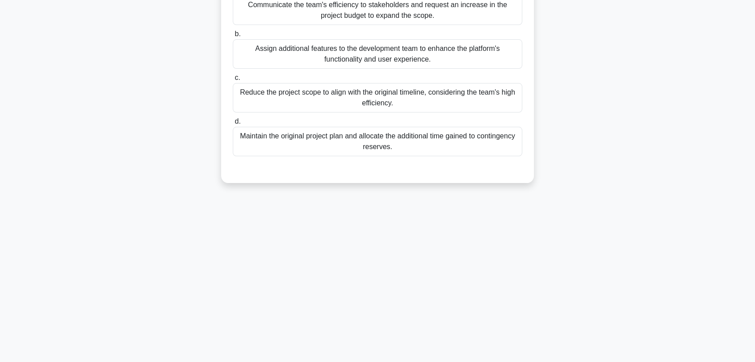
scroll to position [0, 0]
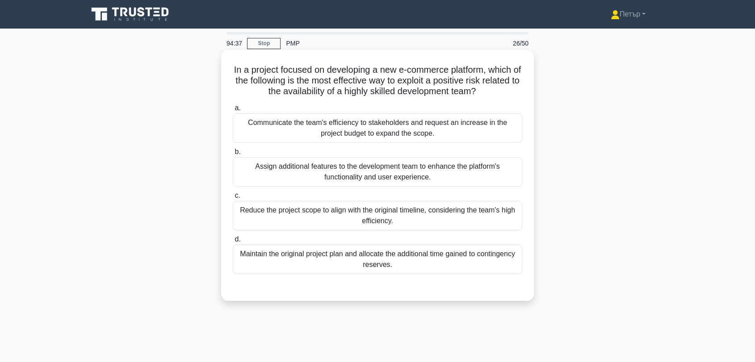
click at [484, 177] on div "Assign additional features to the development team to enhance the platform's fu…" at bounding box center [378, 171] width 290 height 29
click at [233, 155] on input "b. Assign additional features to the development team to enhance the platform's…" at bounding box center [233, 152] width 0 height 6
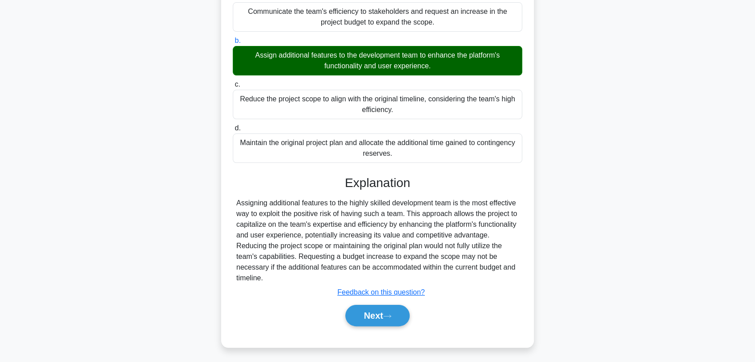
scroll to position [121, 0]
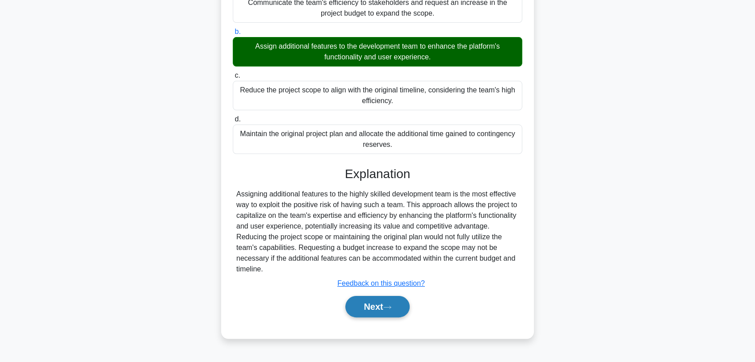
click at [373, 302] on button "Next" at bounding box center [377, 306] width 64 height 21
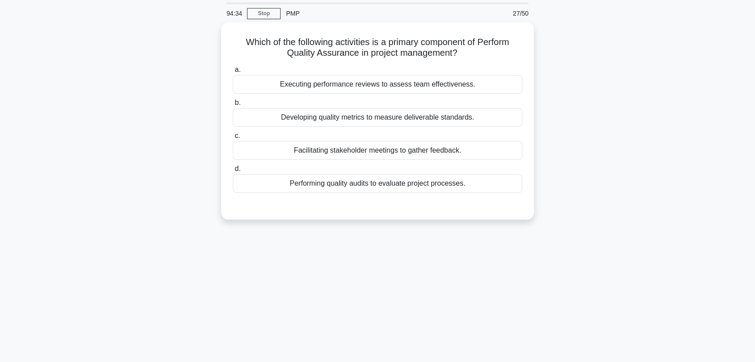
scroll to position [4, 0]
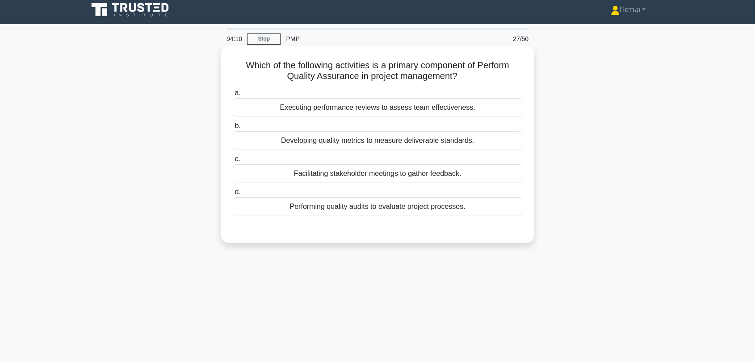
click at [498, 146] on div "Developing quality metrics to measure deliverable standards." at bounding box center [378, 140] width 290 height 19
click at [233, 129] on input "b. Developing quality metrics to measure deliverable standards." at bounding box center [233, 126] width 0 height 6
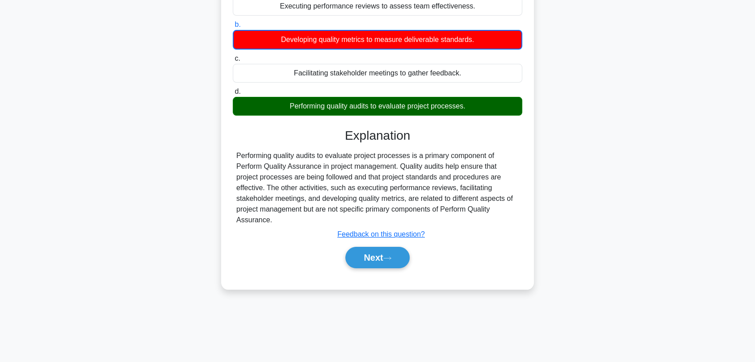
scroll to position [121, 0]
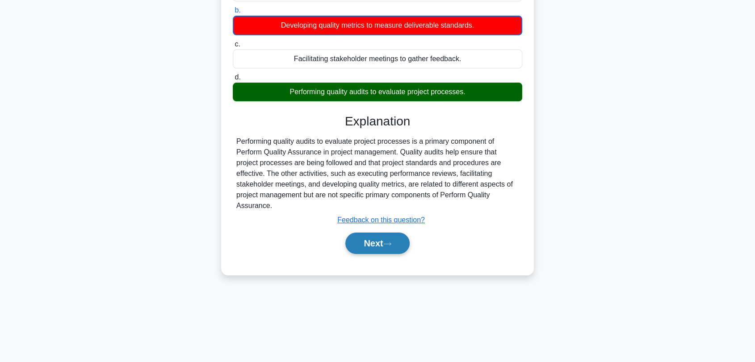
click at [387, 240] on button "Next" at bounding box center [377, 243] width 64 height 21
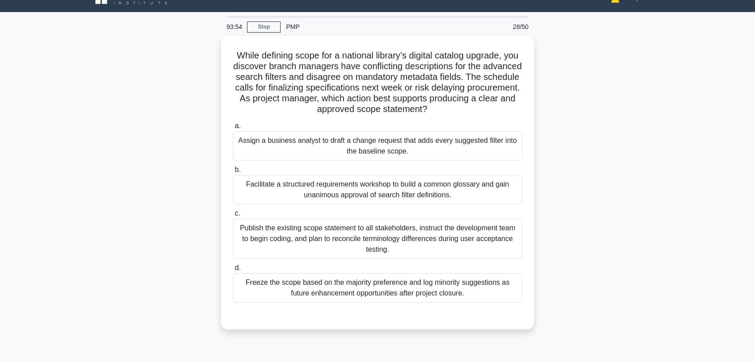
scroll to position [4, 0]
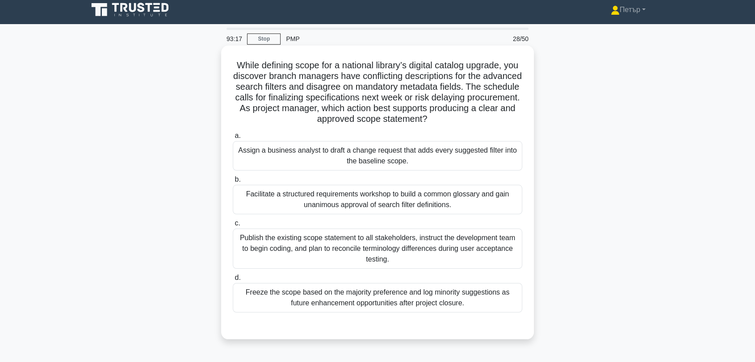
click at [411, 196] on div "Facilitate a structured requirements workshop to build a common glossary and ga…" at bounding box center [378, 199] width 290 height 29
click at [233, 183] on input "b. Facilitate a structured requirements workshop to build a common glossary and…" at bounding box center [233, 180] width 0 height 6
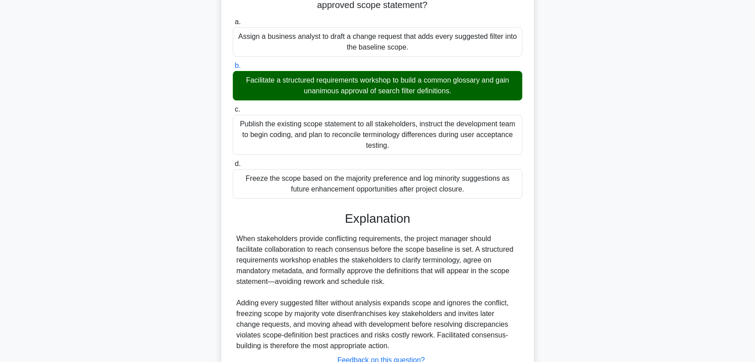
scroll to position [189, 0]
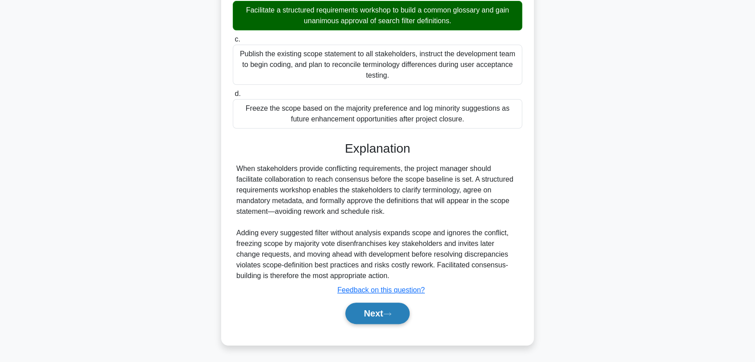
click at [389, 309] on button "Next" at bounding box center [377, 313] width 64 height 21
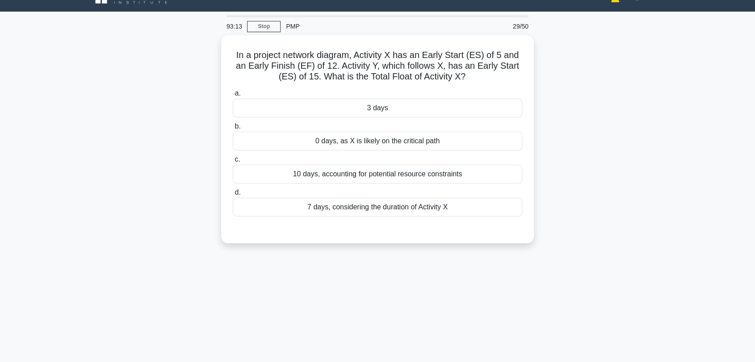
scroll to position [0, 0]
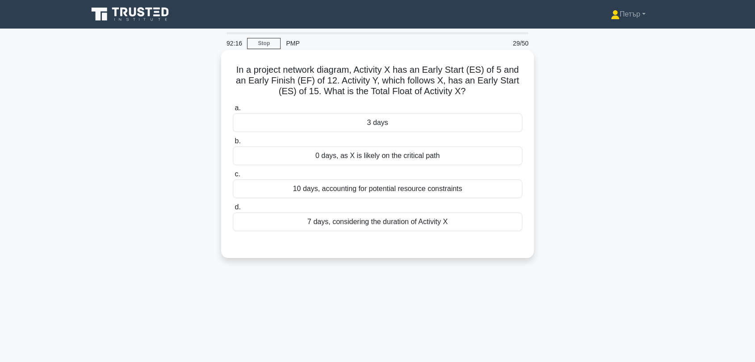
click at [477, 121] on div "3 days" at bounding box center [378, 123] width 290 height 19
click at [233, 111] on input "a. 3 days" at bounding box center [233, 108] width 0 height 6
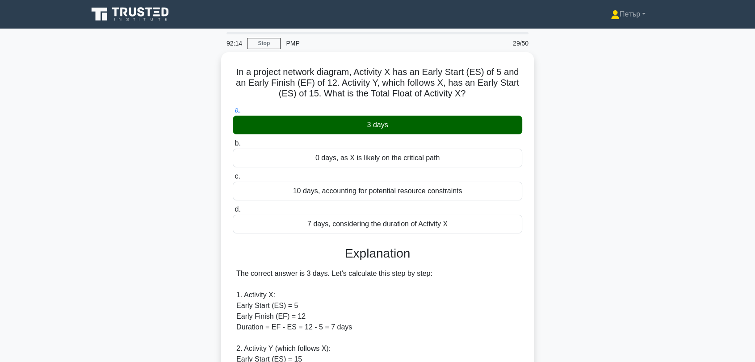
scroll to position [264, 0]
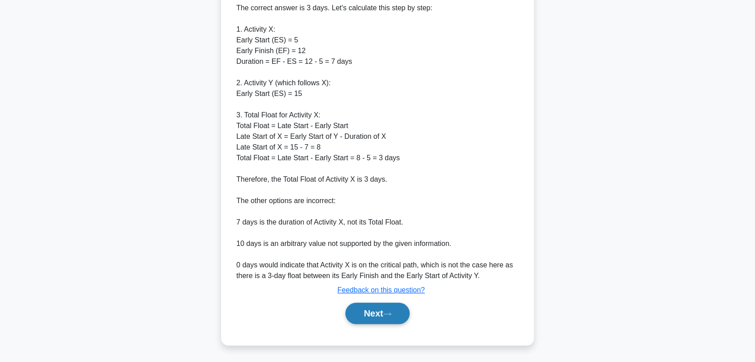
click at [394, 308] on button "Next" at bounding box center [377, 313] width 64 height 21
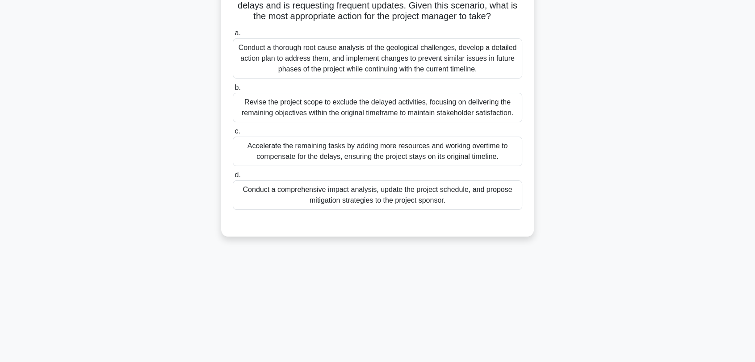
scroll to position [4, 0]
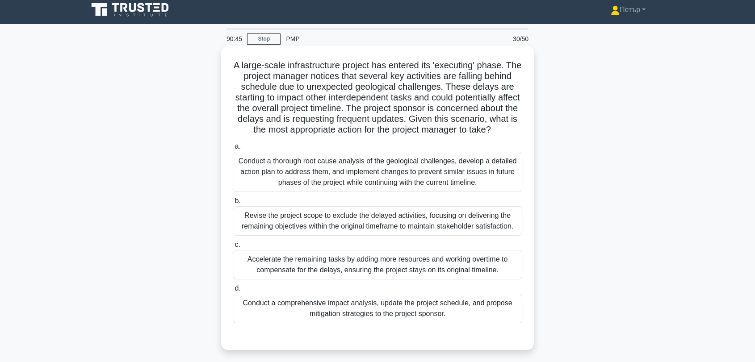
click at [484, 324] on div "Conduct a comprehensive impact analysis, update the project schedule, and propo…" at bounding box center [378, 308] width 290 height 29
click at [233, 292] on input "d. Conduct a comprehensive impact analysis, update the project schedule, and pr…" at bounding box center [233, 289] width 0 height 6
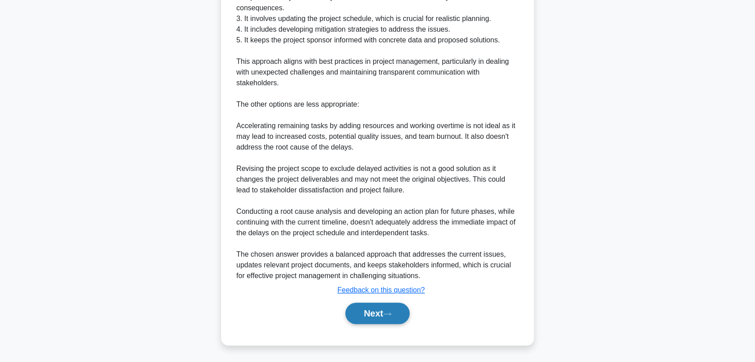
click at [404, 314] on button "Next" at bounding box center [377, 313] width 64 height 21
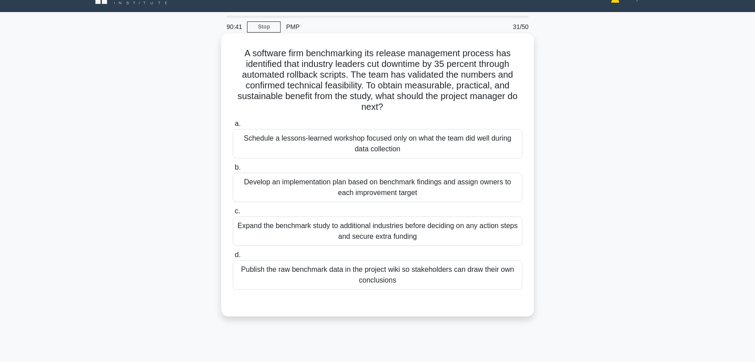
scroll to position [0, 0]
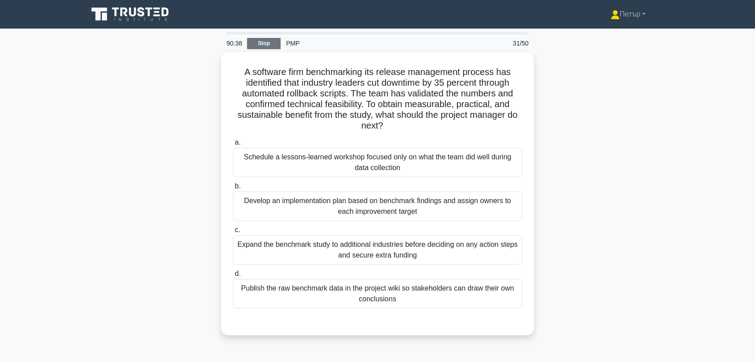
click at [266, 46] on link "Stop" at bounding box center [264, 43] width 34 height 11
